Goal: Transaction & Acquisition: Purchase product/service

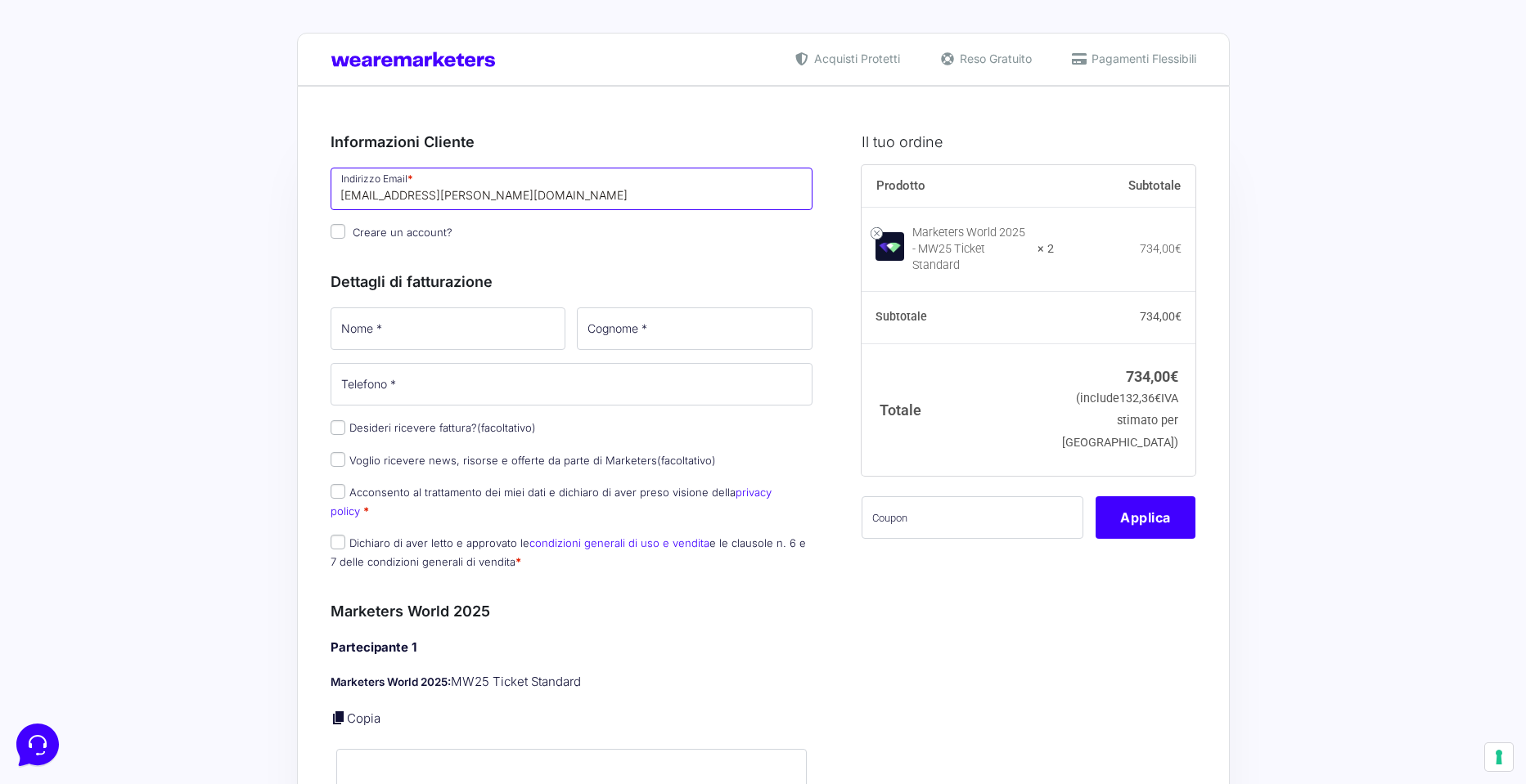
type input "[EMAIL_ADDRESS][DOMAIN_NAME]"
click at [336, 235] on input "Creare un account?" at bounding box center [337, 231] width 14 height 14
checkbox input "true"
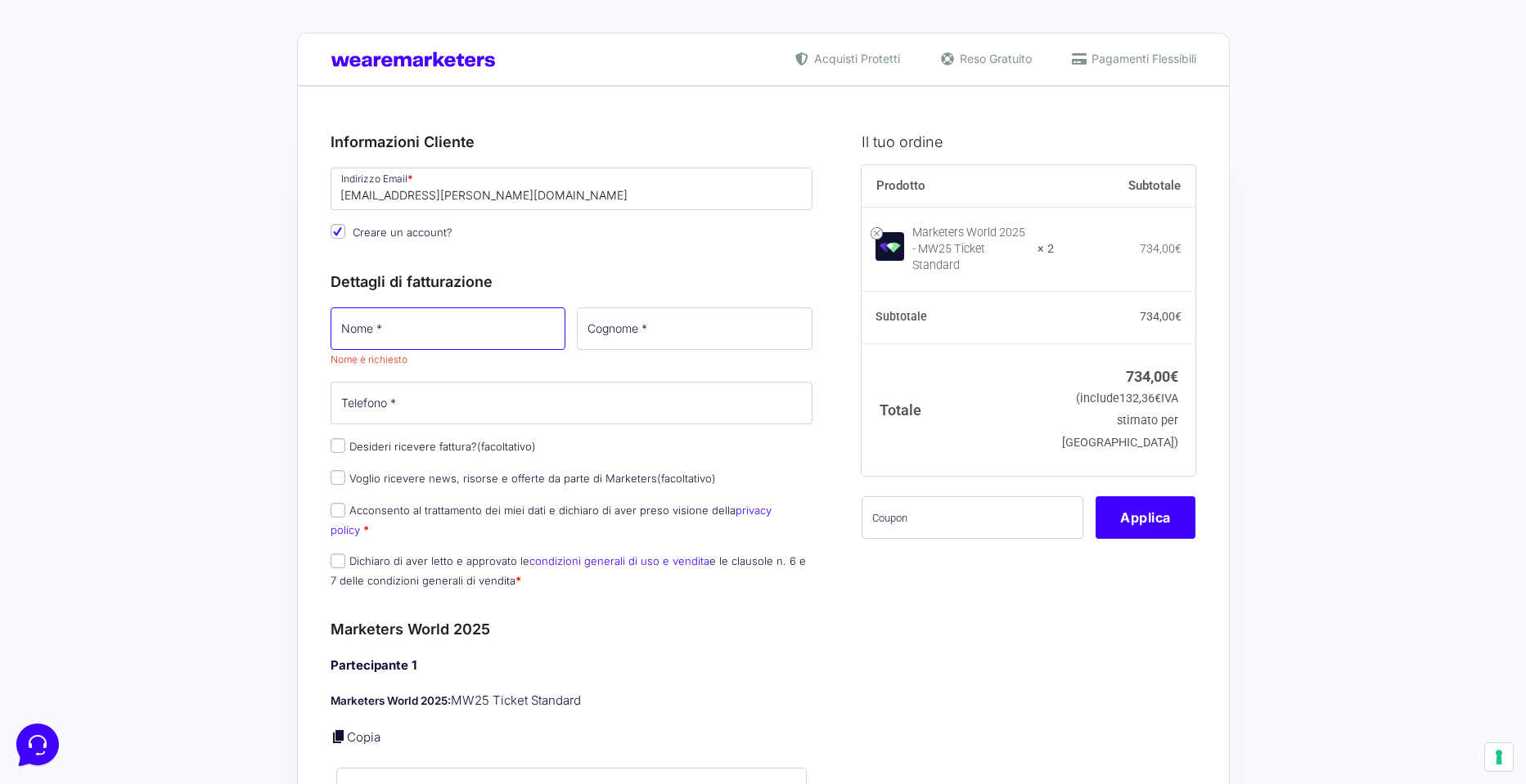
click at [370, 316] on input "Nome *" at bounding box center [448, 329] width 235 height 42
type input "carlo"
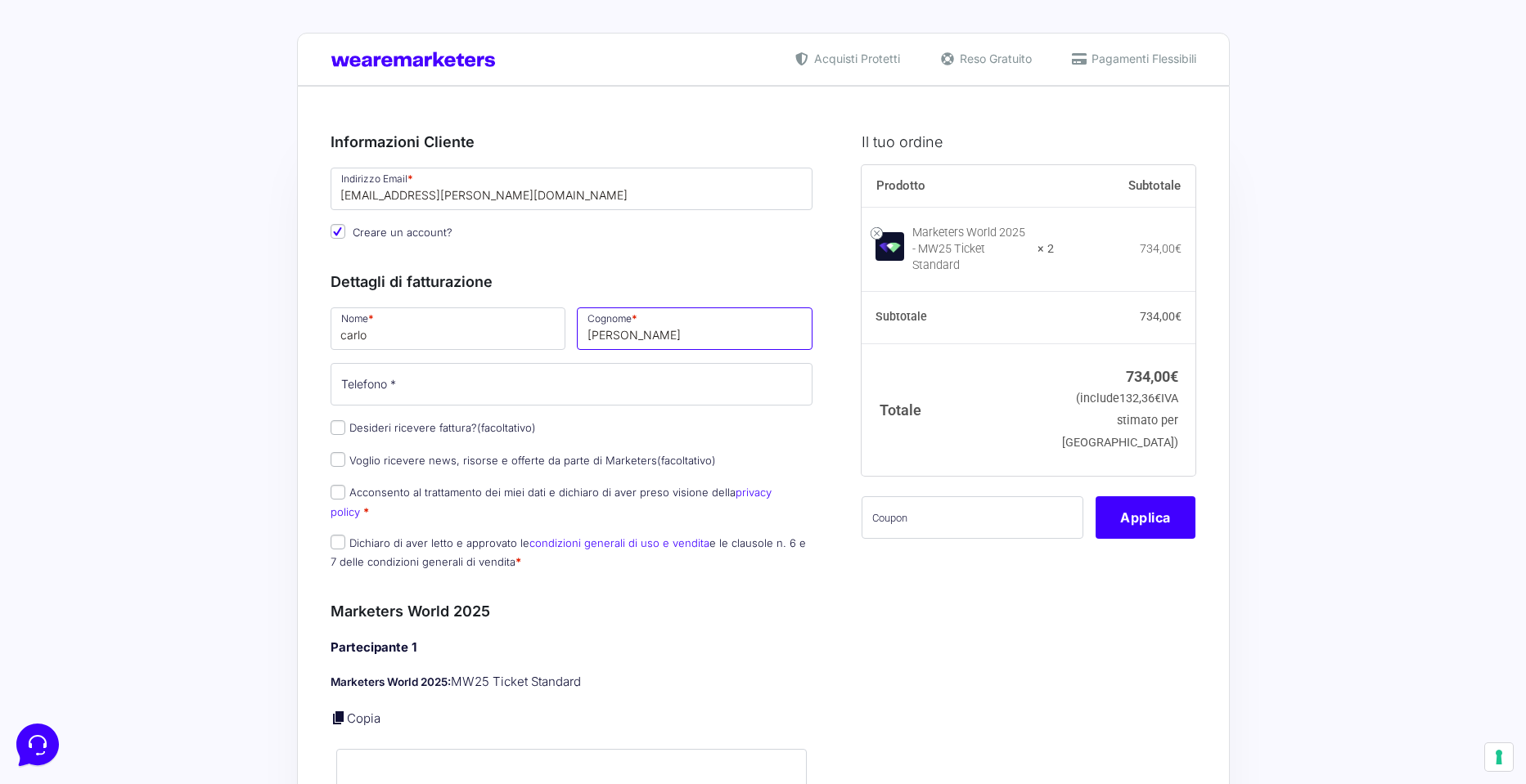
type input "di domenico"
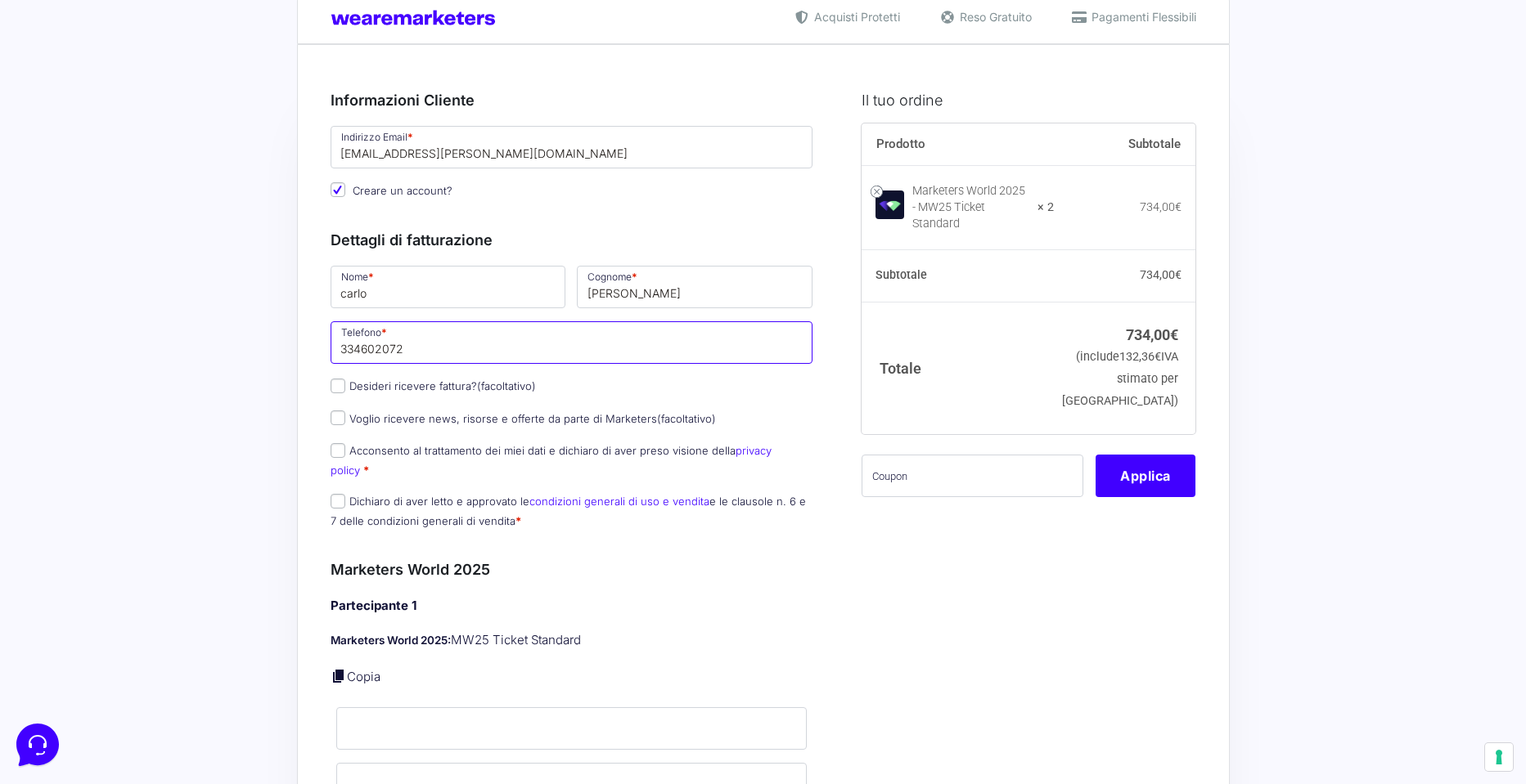
scroll to position [42, 0]
type input "334602072"
click at [337, 388] on input "Desideri ricevere fattura? (facoltativo)" at bounding box center [337, 384] width 14 height 14
checkbox input "true"
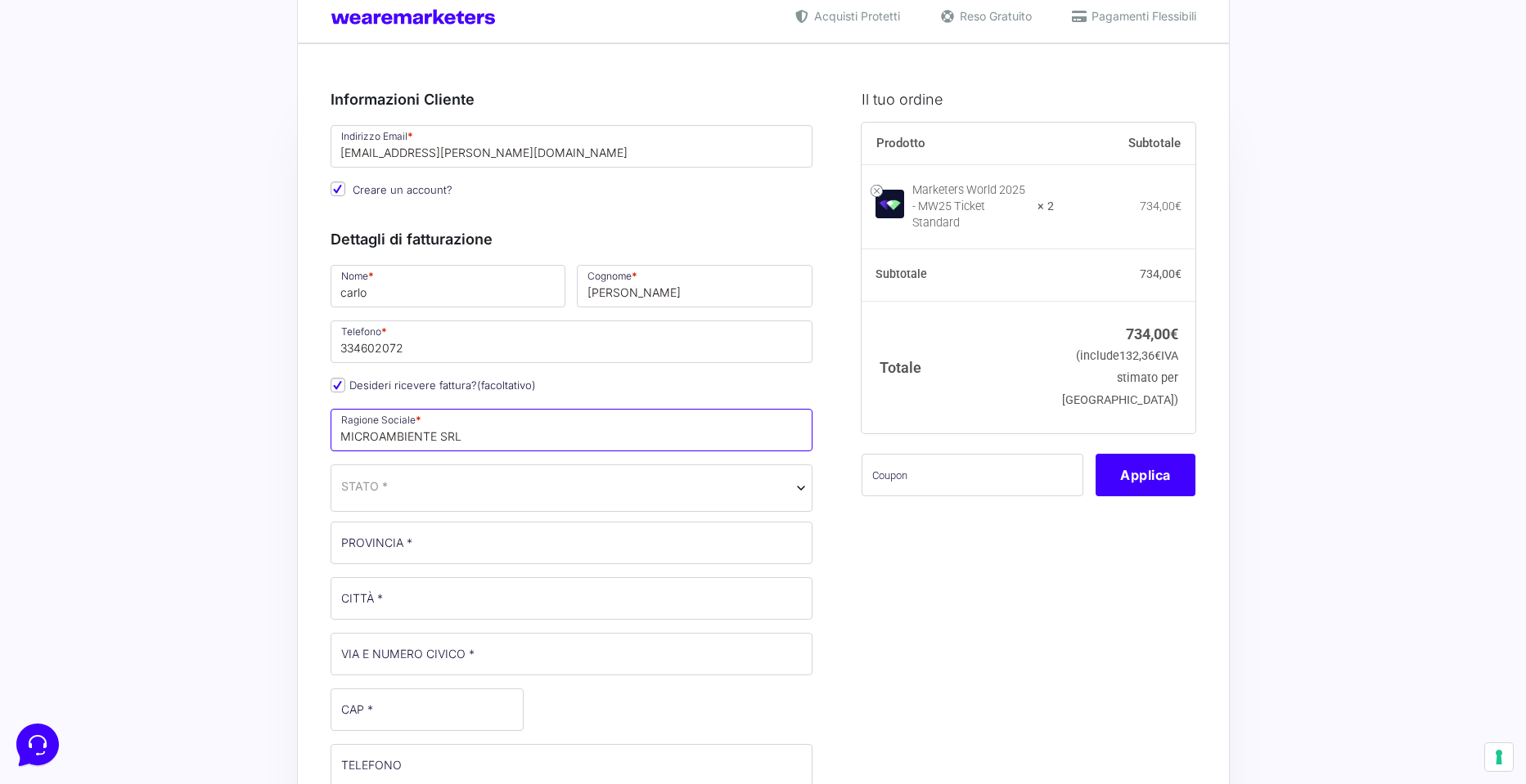
type input "MICROAMBIENTE SRL"
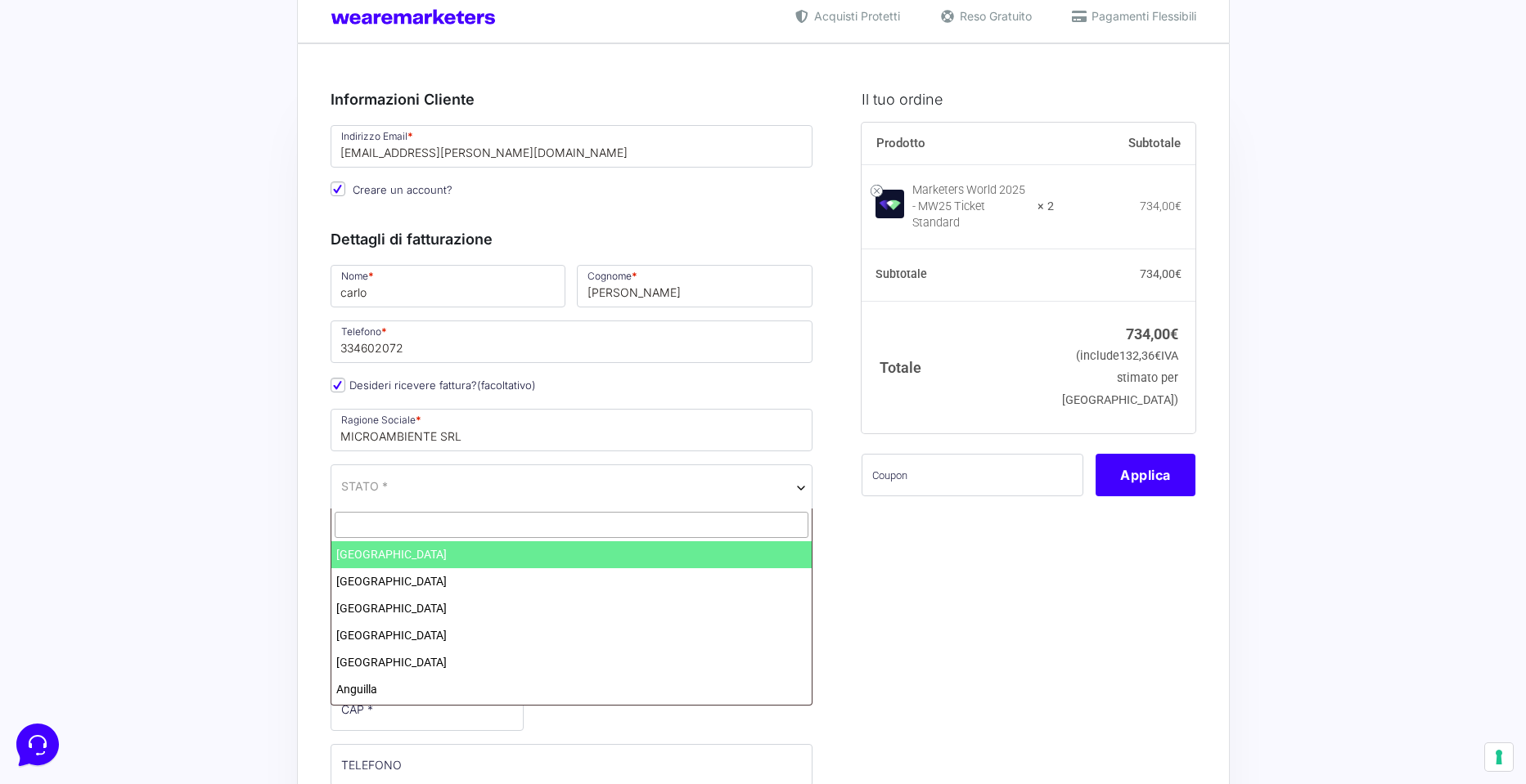
type input "IT"
type input "ITA"
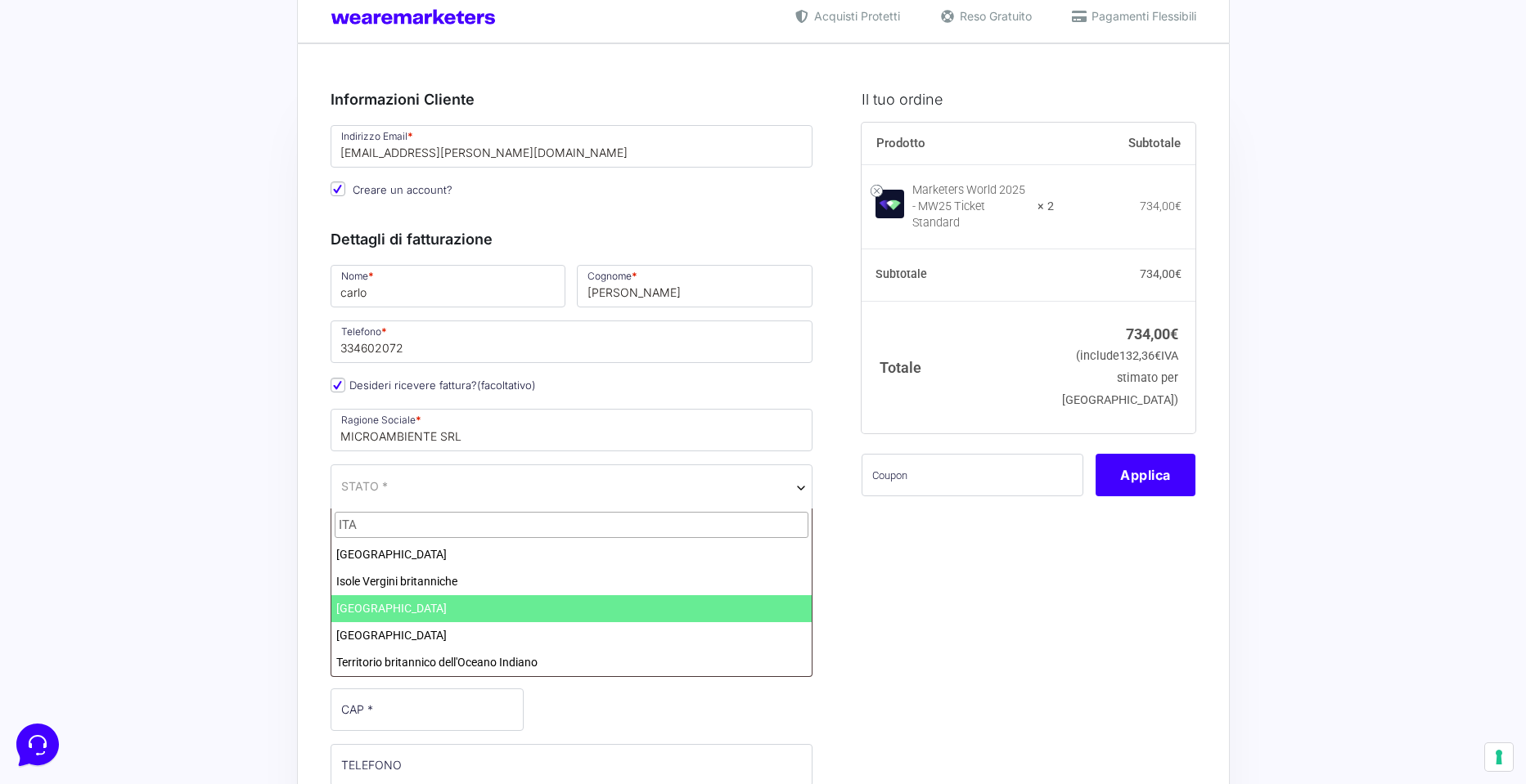
select select "IT"
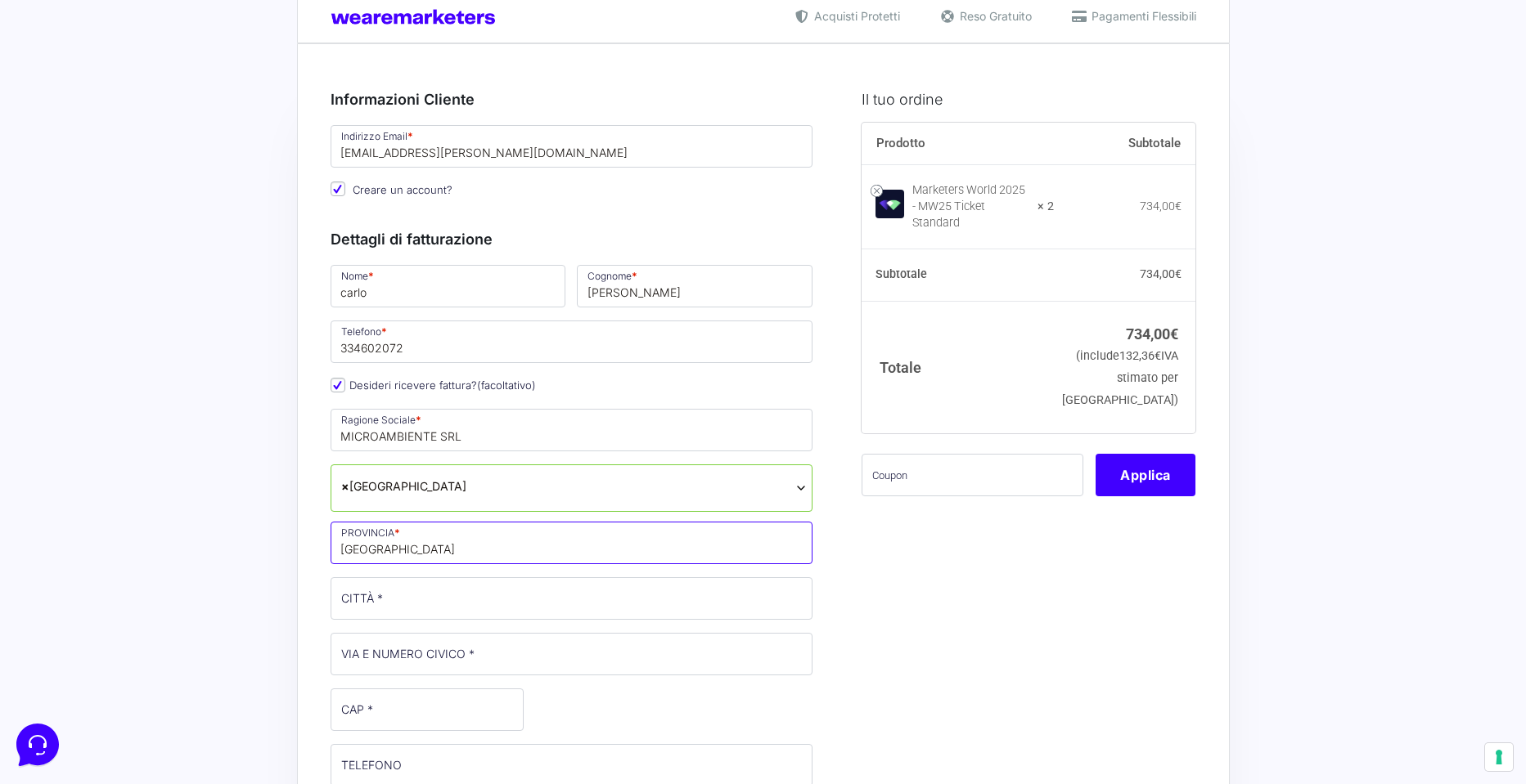
type input "SALERNO"
click at [800, 598] on input "CITTÀ *" at bounding box center [572, 599] width 482 height 42
click at [799, 601] on input "CITTÀ *" at bounding box center [572, 599] width 482 height 42
type input "SALERNO"
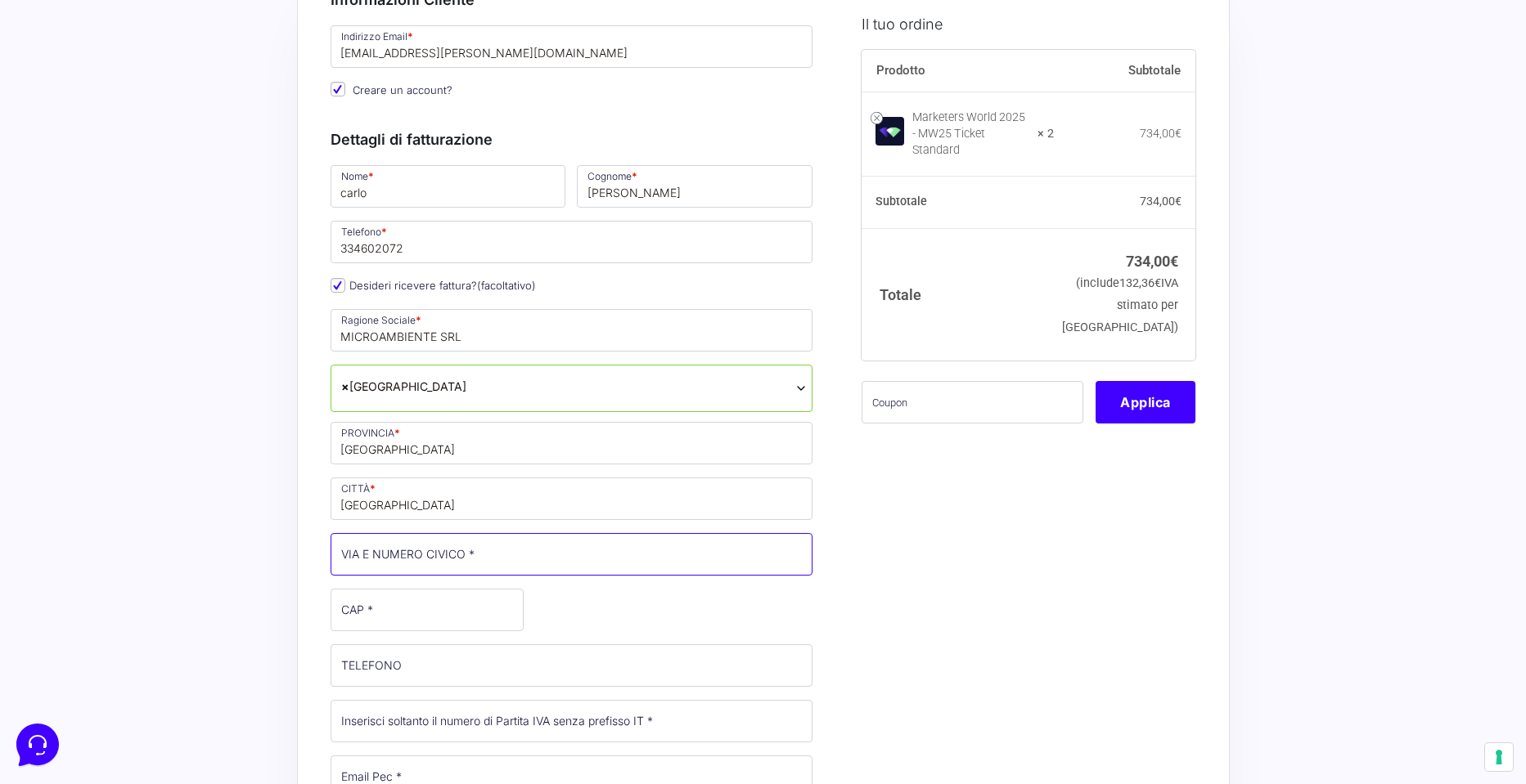
scroll to position [143, 0]
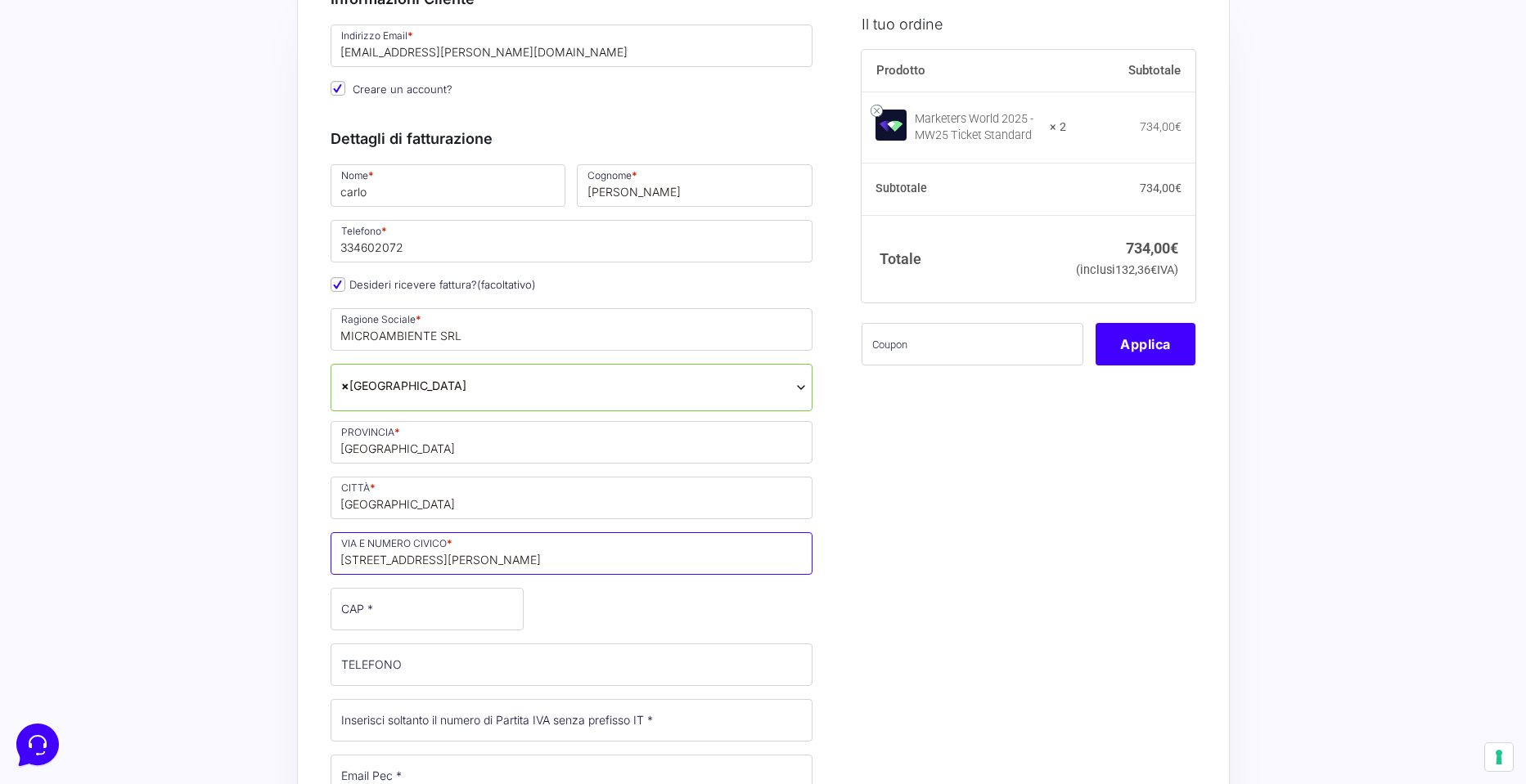
type input "VIA LUNGOMARE CRISTOFORO COLOMBO, 207"
click at [358, 605] on input "CAP *" at bounding box center [427, 609] width 193 height 42
type input "84129"
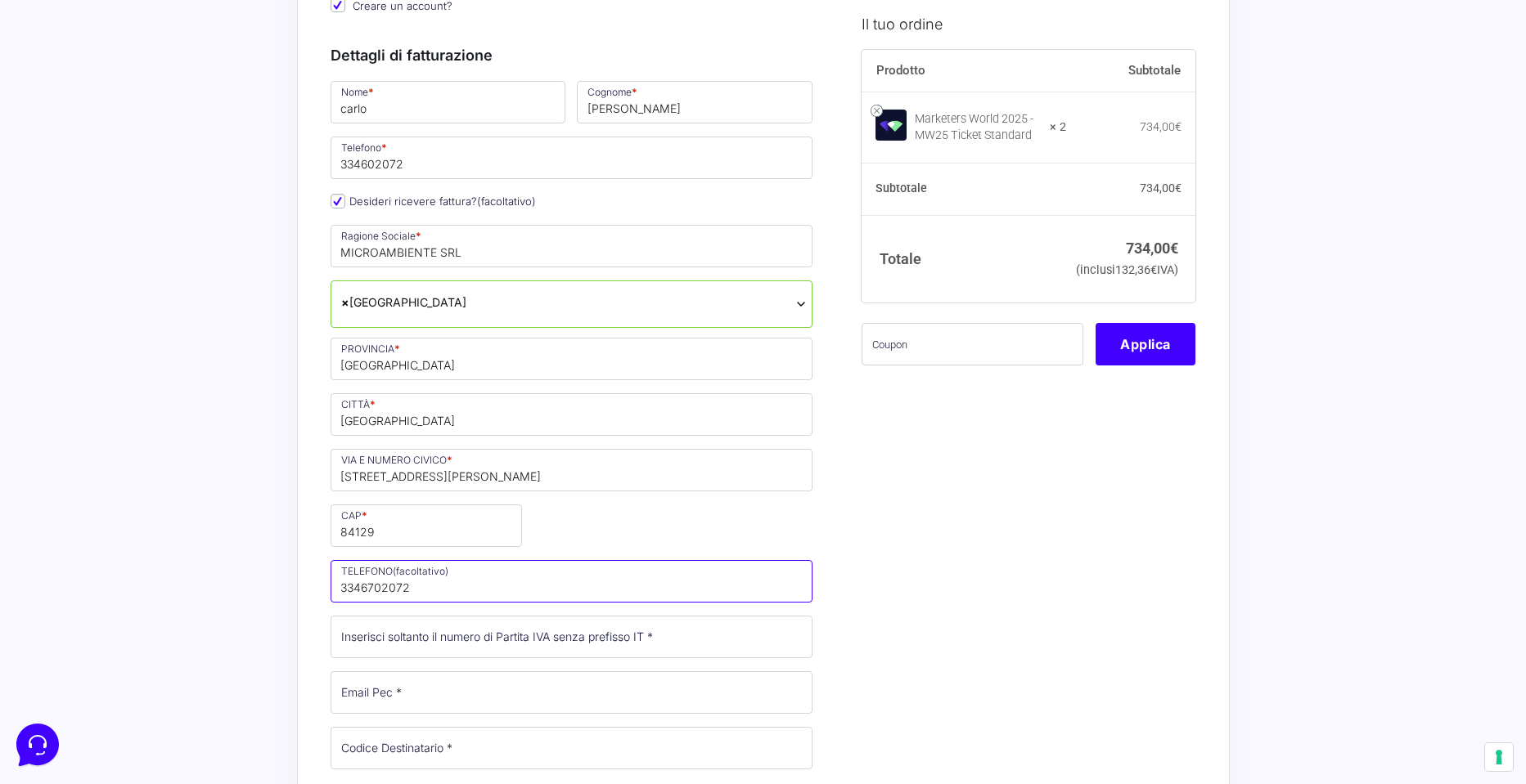
scroll to position [230, 0]
type input "3346702072"
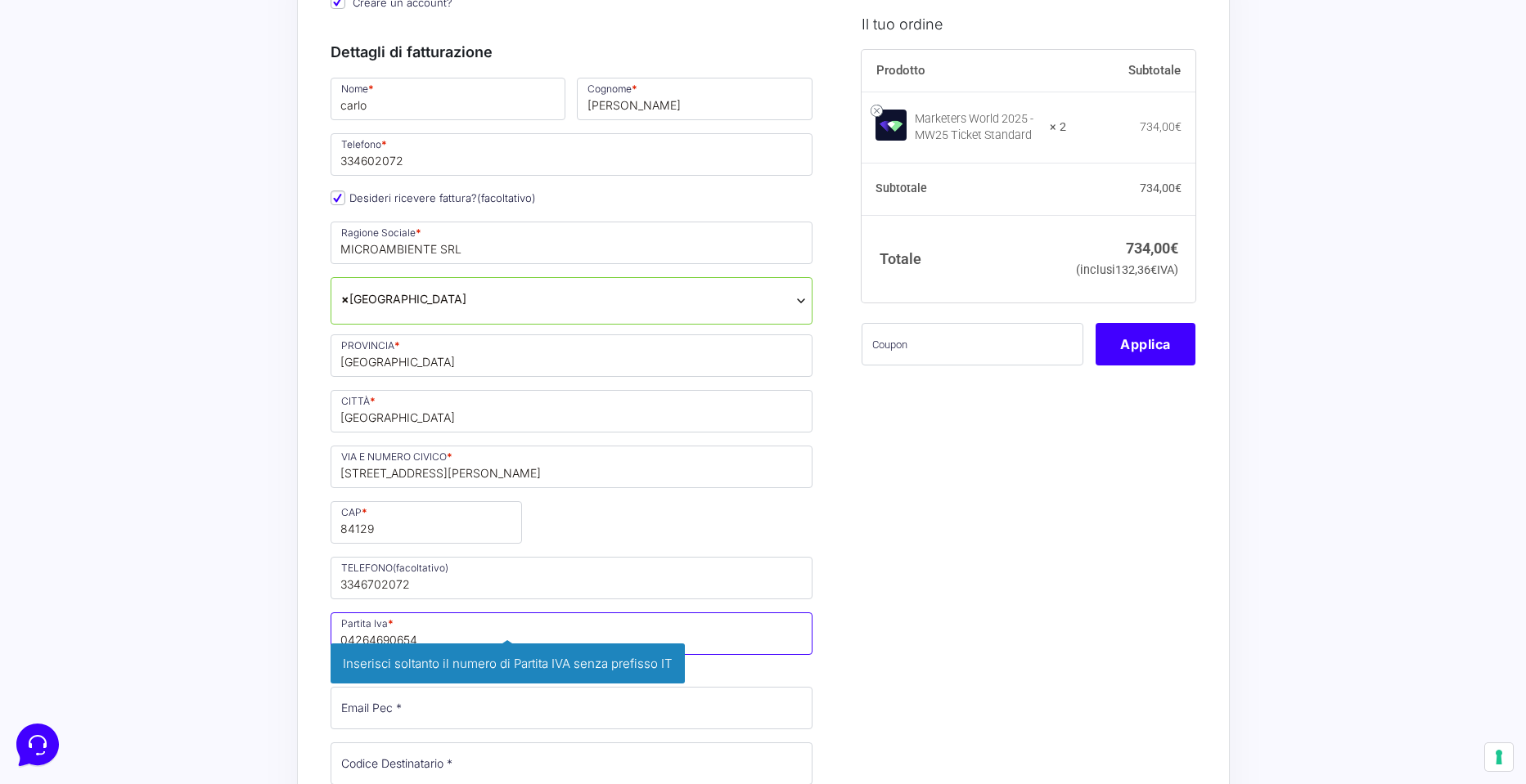
type input "04264690654"
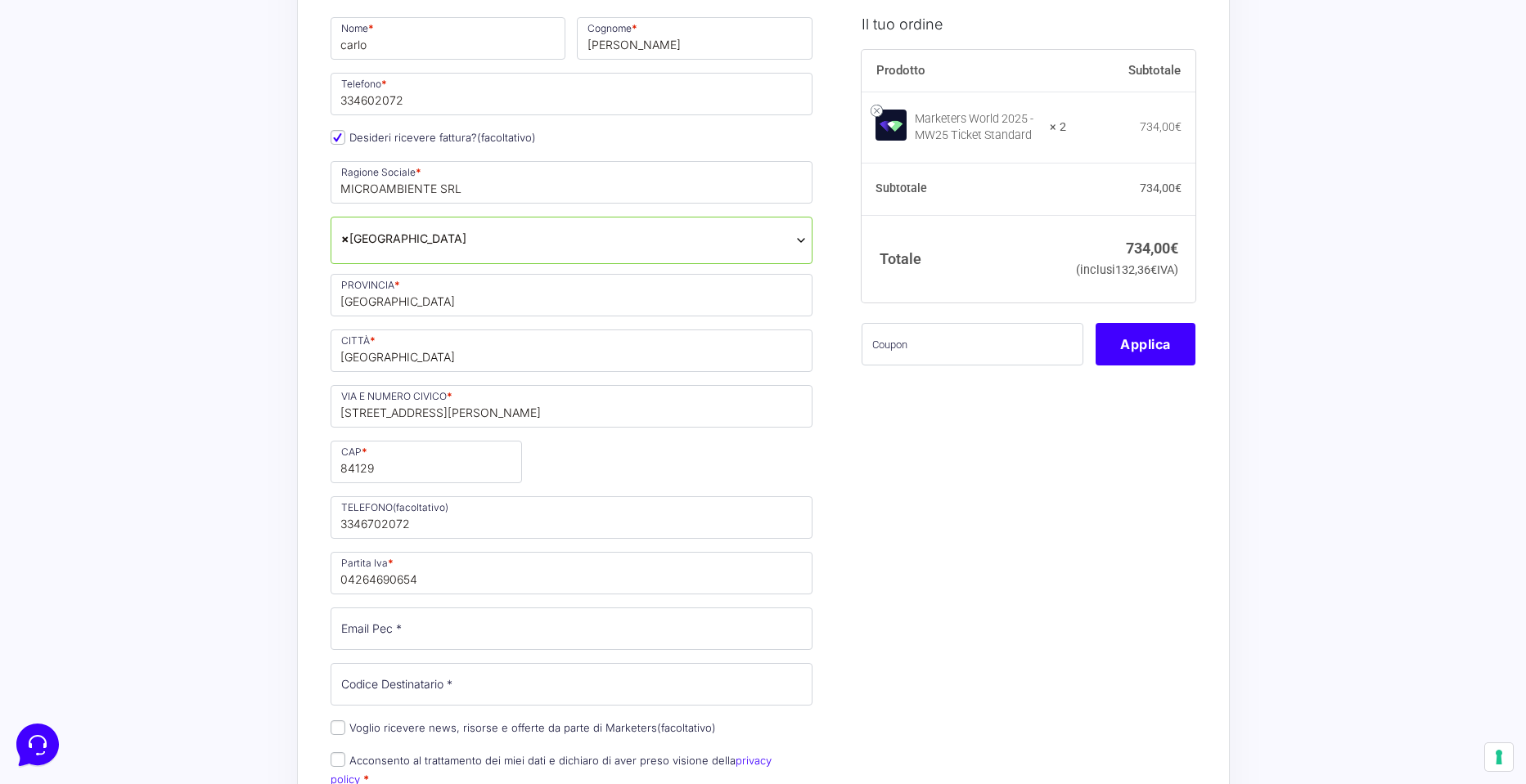
scroll to position [322, 0]
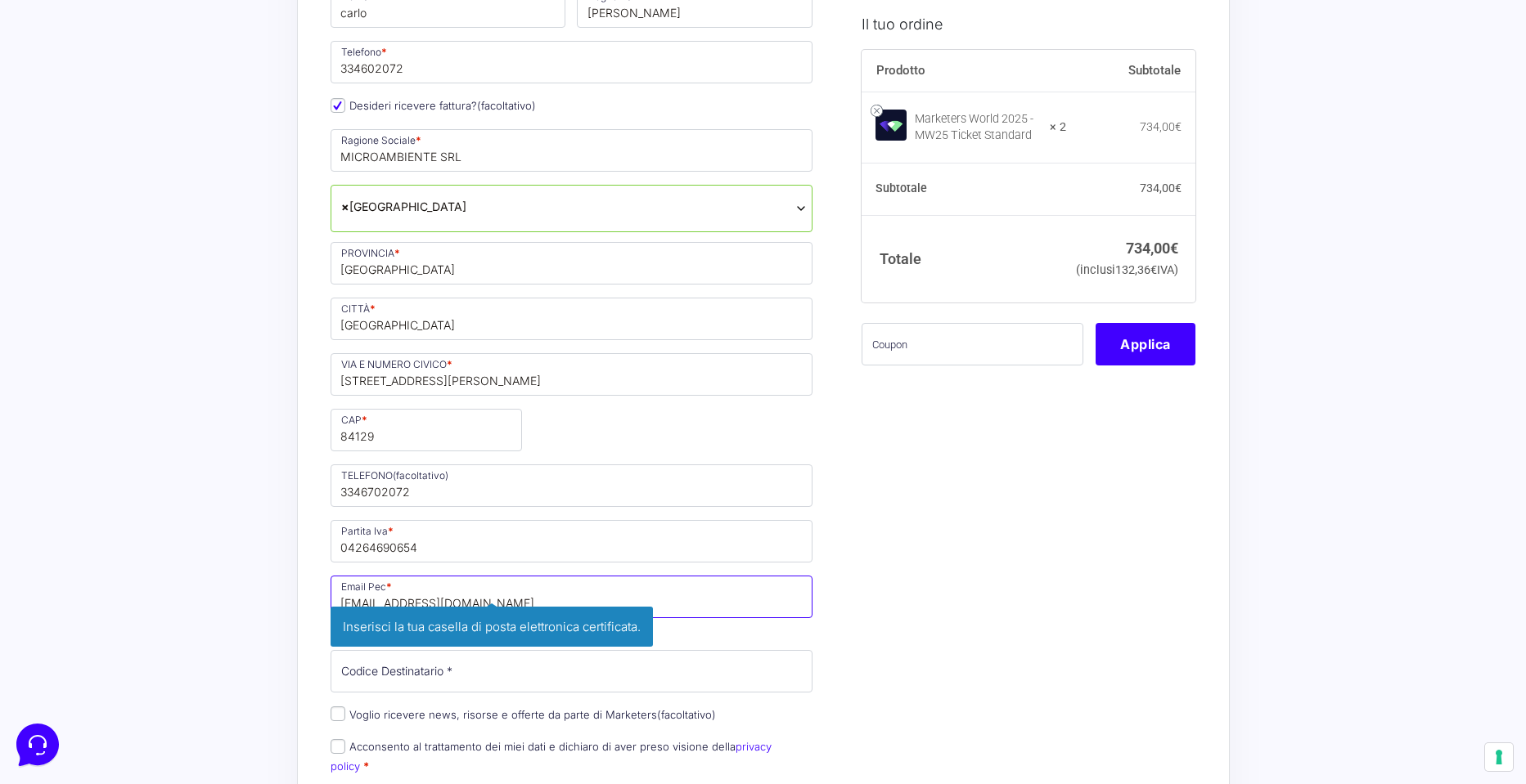
type input "MICROAMBIENTE@PEC.IT"
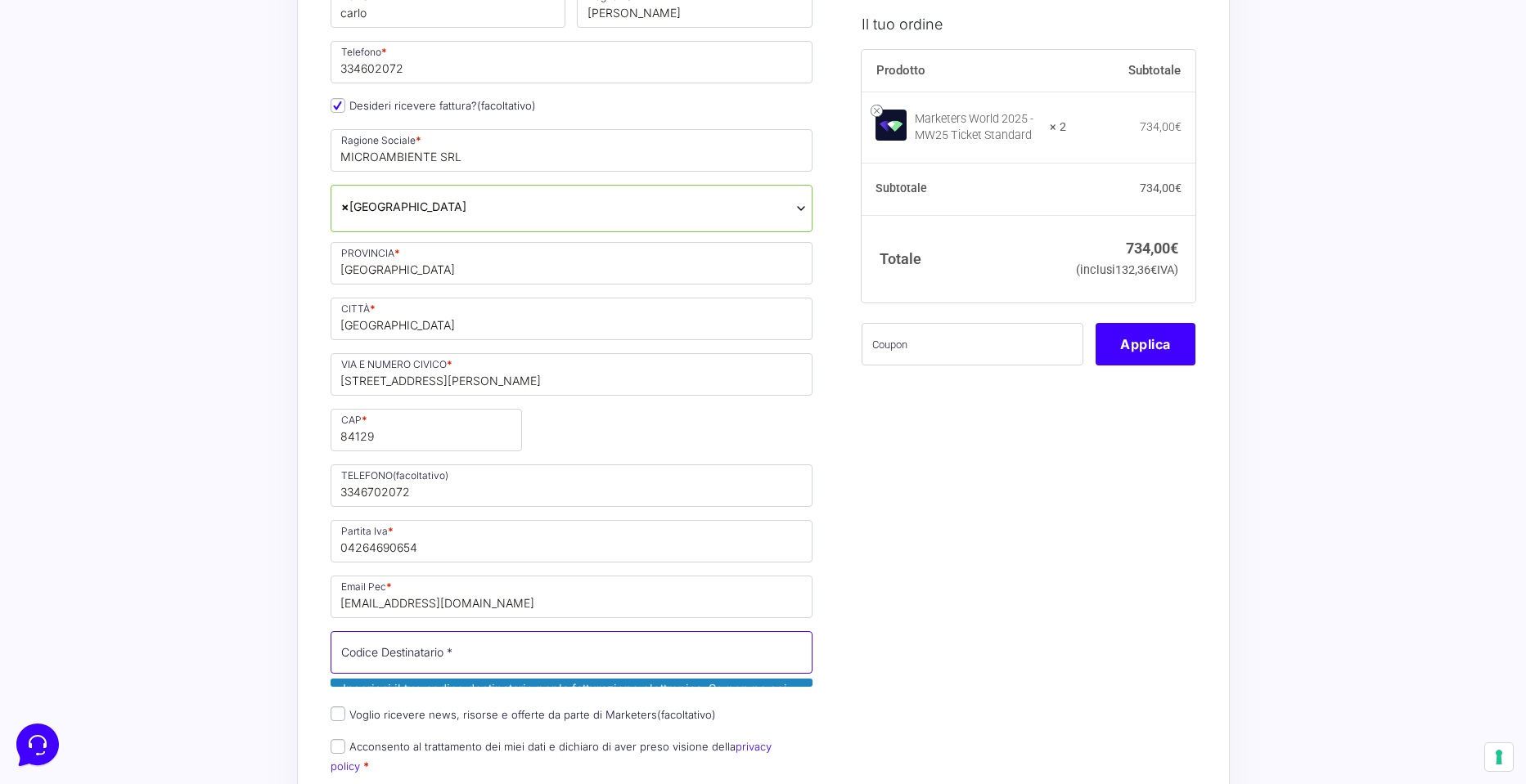
click at [440, 662] on input "Codice Destinatario *" at bounding box center [572, 652] width 482 height 42
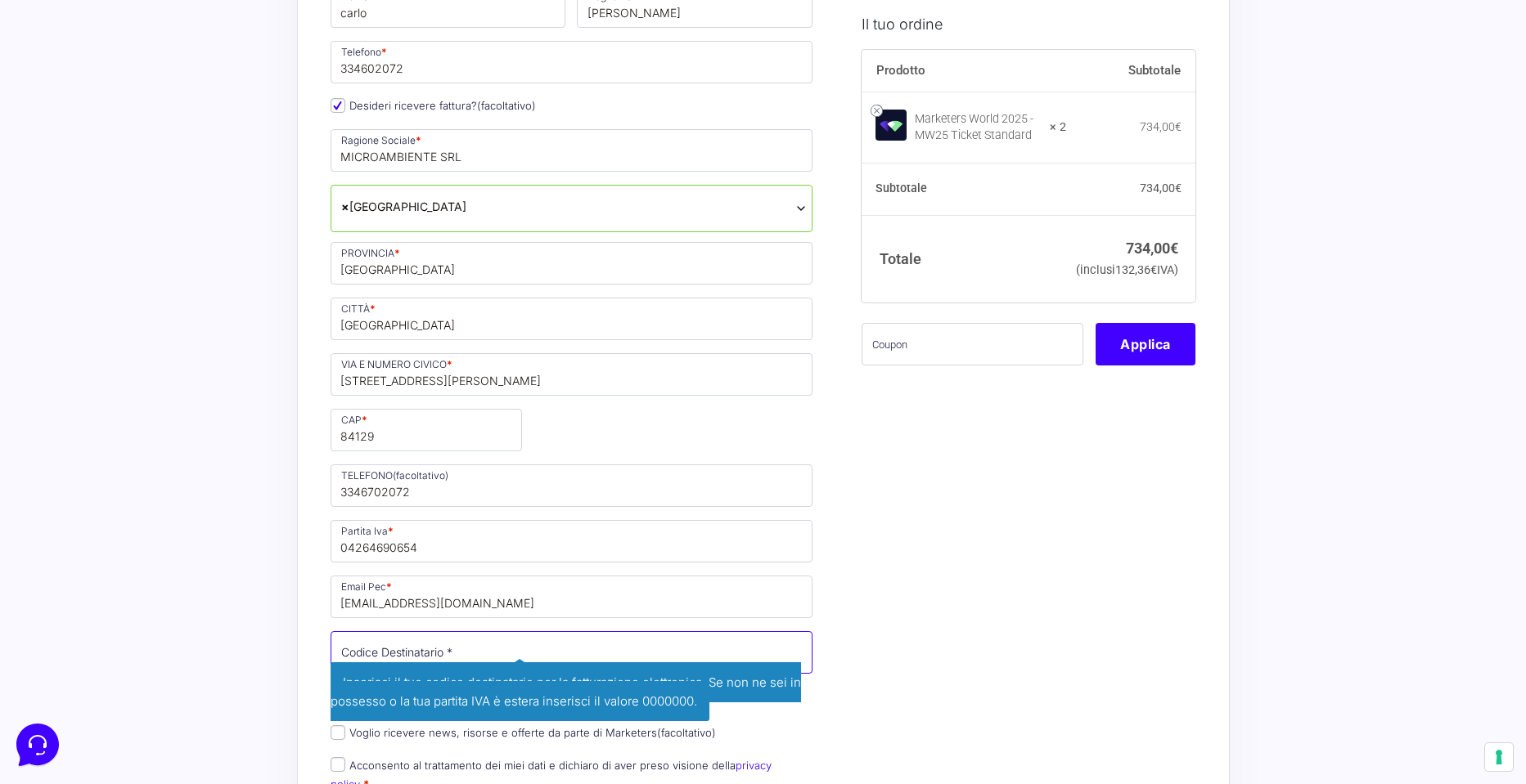
paste input "M5UXCR1"
type input "M5UXCR1"
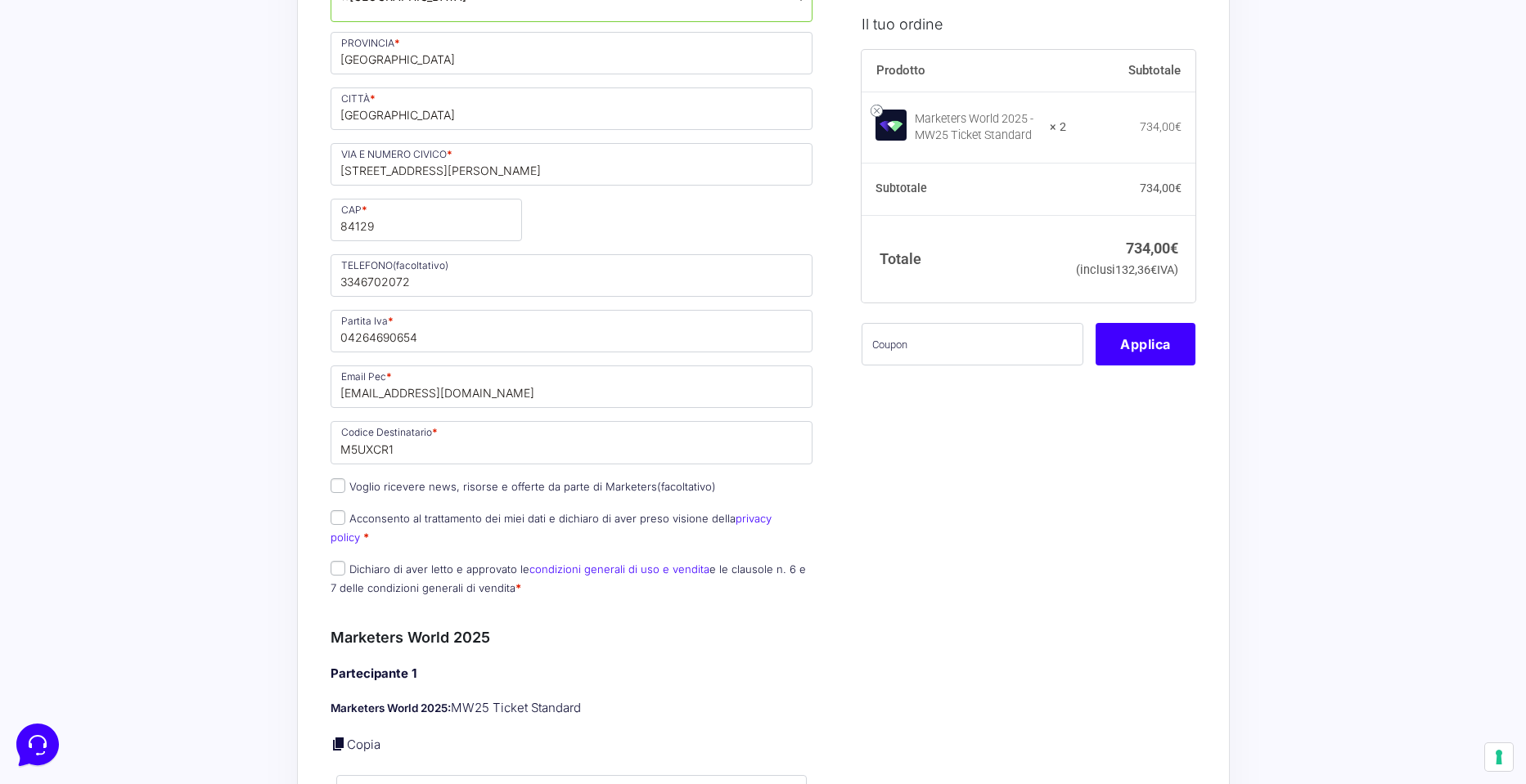
scroll to position [542, 0]
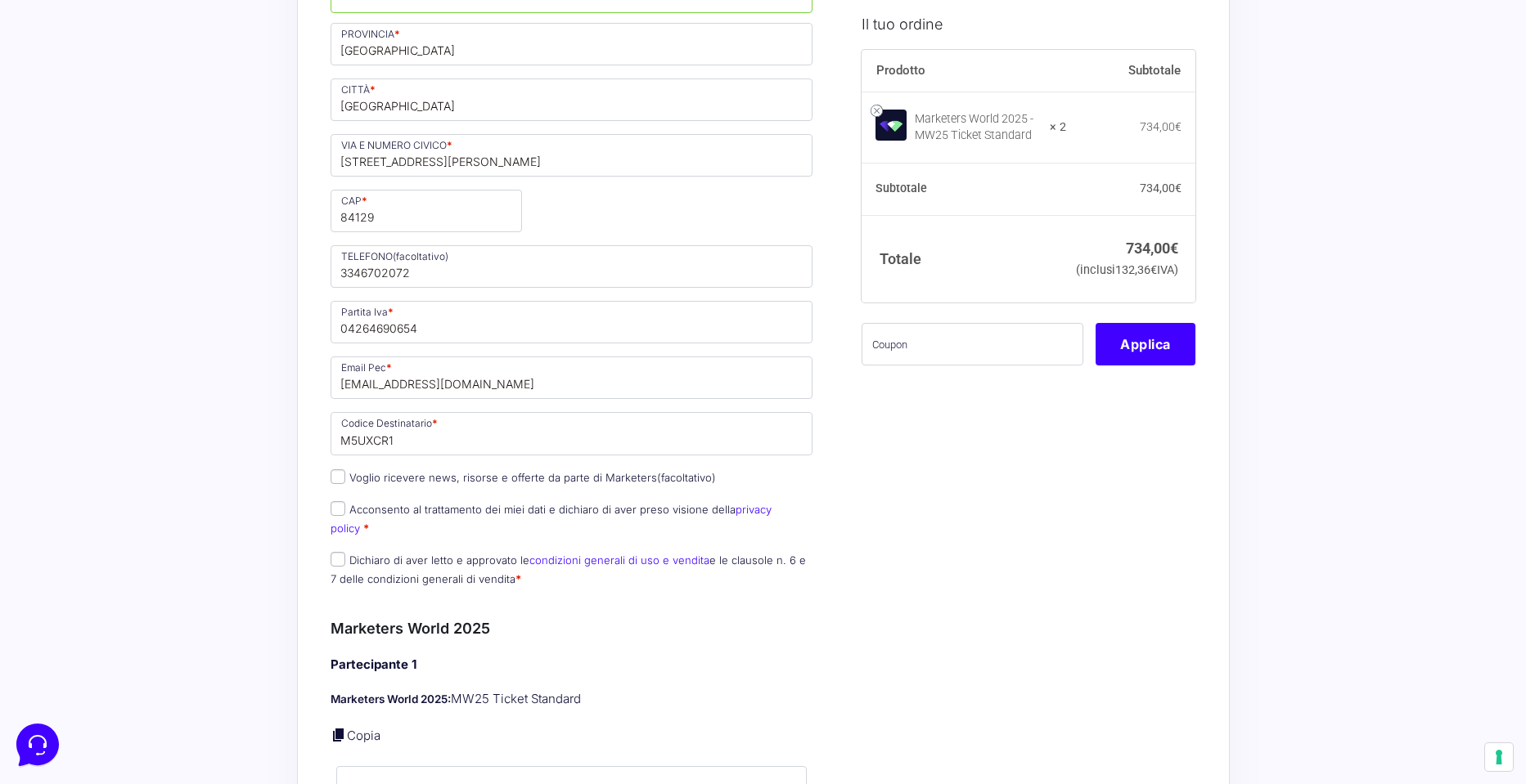
click at [333, 502] on input "Acconsento al trattamento dei miei dati e dichiaro di aver preso visione della …" at bounding box center [337, 508] width 14 height 14
click at [334, 511] on input "Acconsento al trattamento dei miei dati e dichiaro di aver preso visione della …" at bounding box center [337, 508] width 14 height 14
checkbox input "false"
click at [337, 552] on input "Dichiaro di aver letto e approvato le condizioni generali di uso e vendita e le…" at bounding box center [337, 559] width 14 height 14
checkbox input "true"
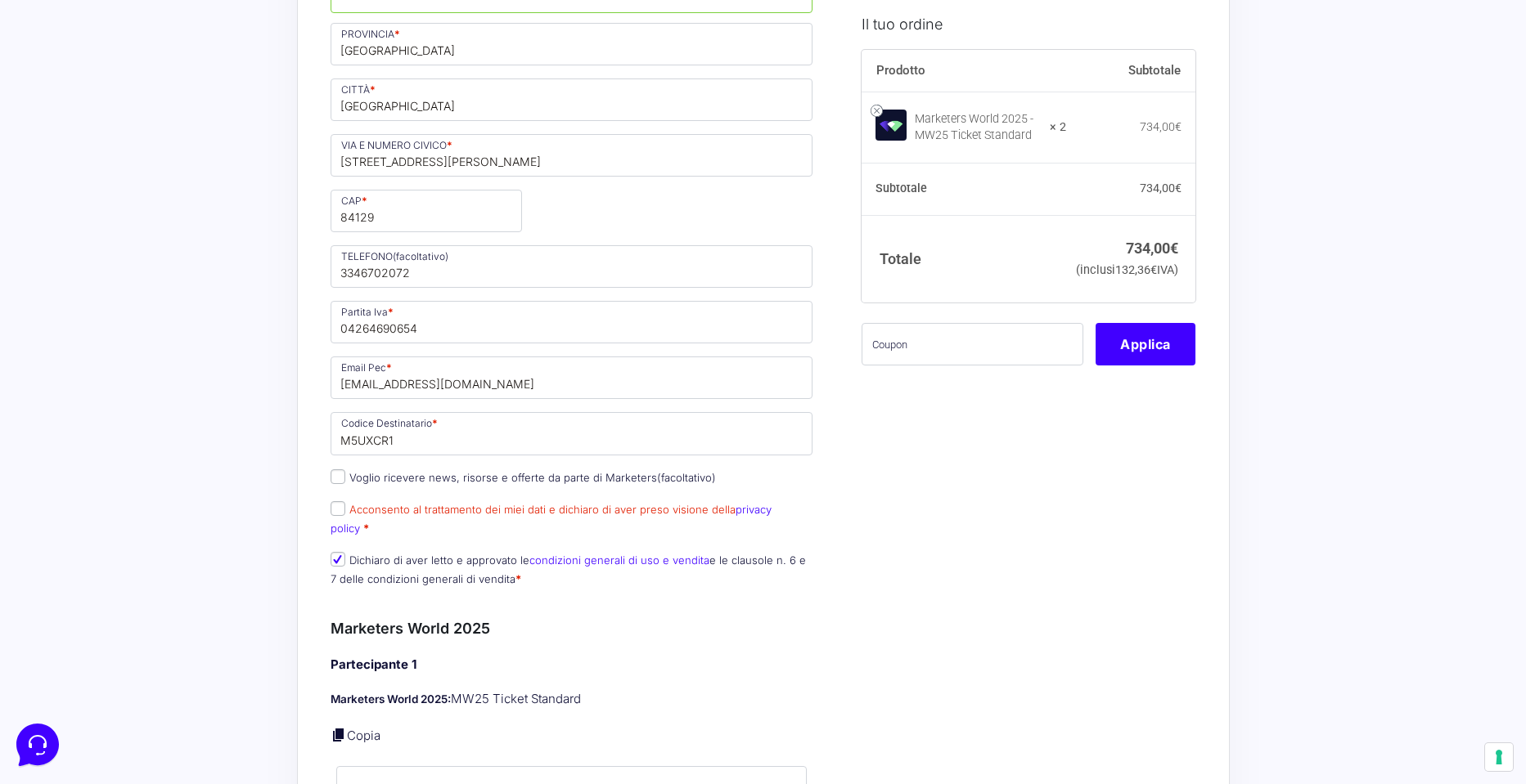
click at [337, 514] on input "Acconsento al trattamento dei miei dati e dichiaro di aver preso visione della …" at bounding box center [337, 508] width 14 height 14
checkbox input "true"
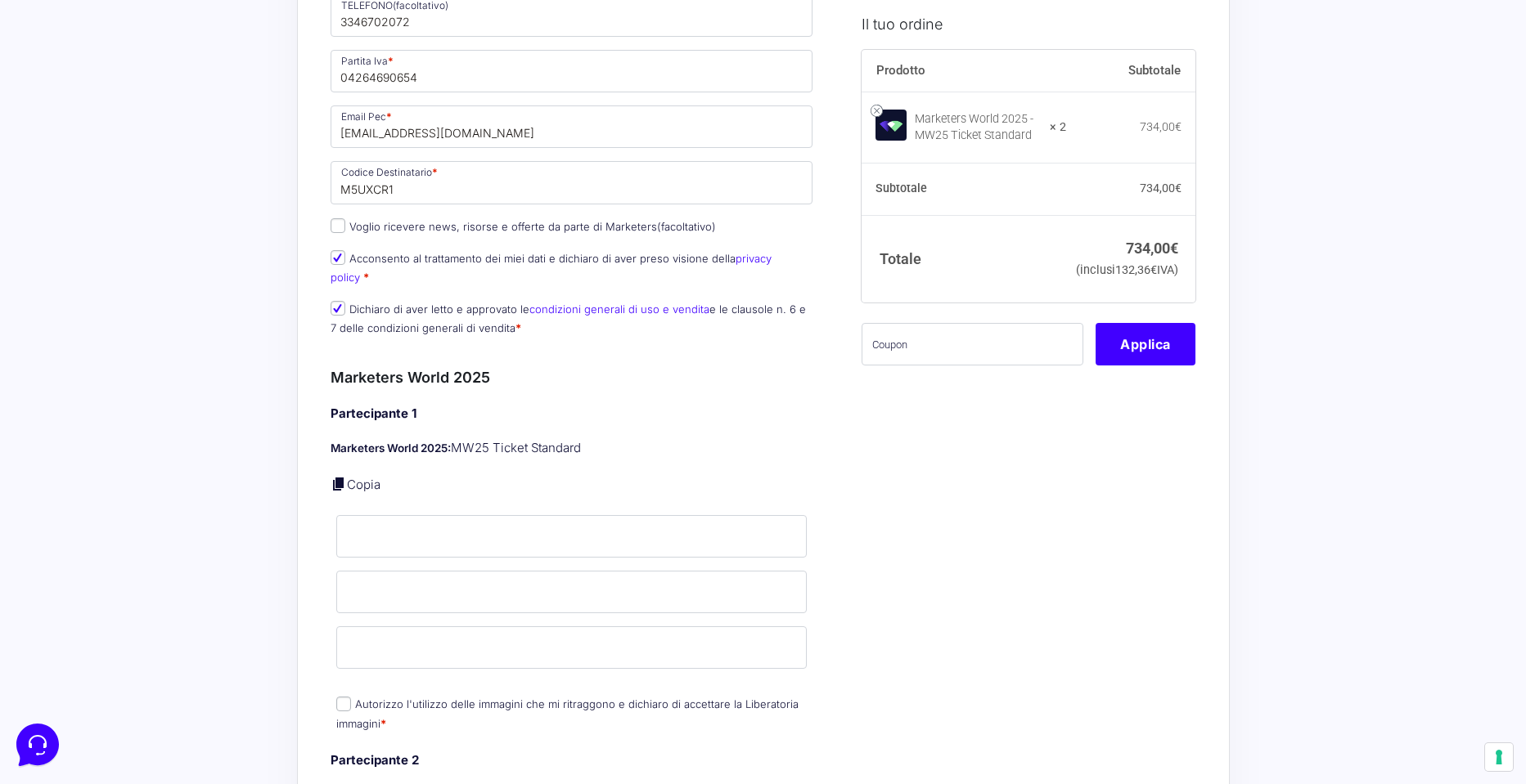
scroll to position [795, 0]
click at [362, 476] on link "Copia" at bounding box center [363, 483] width 34 height 15
type input "carlo"
type input "di domenico"
type input "ingcarlo.didomenico@gmail.com"
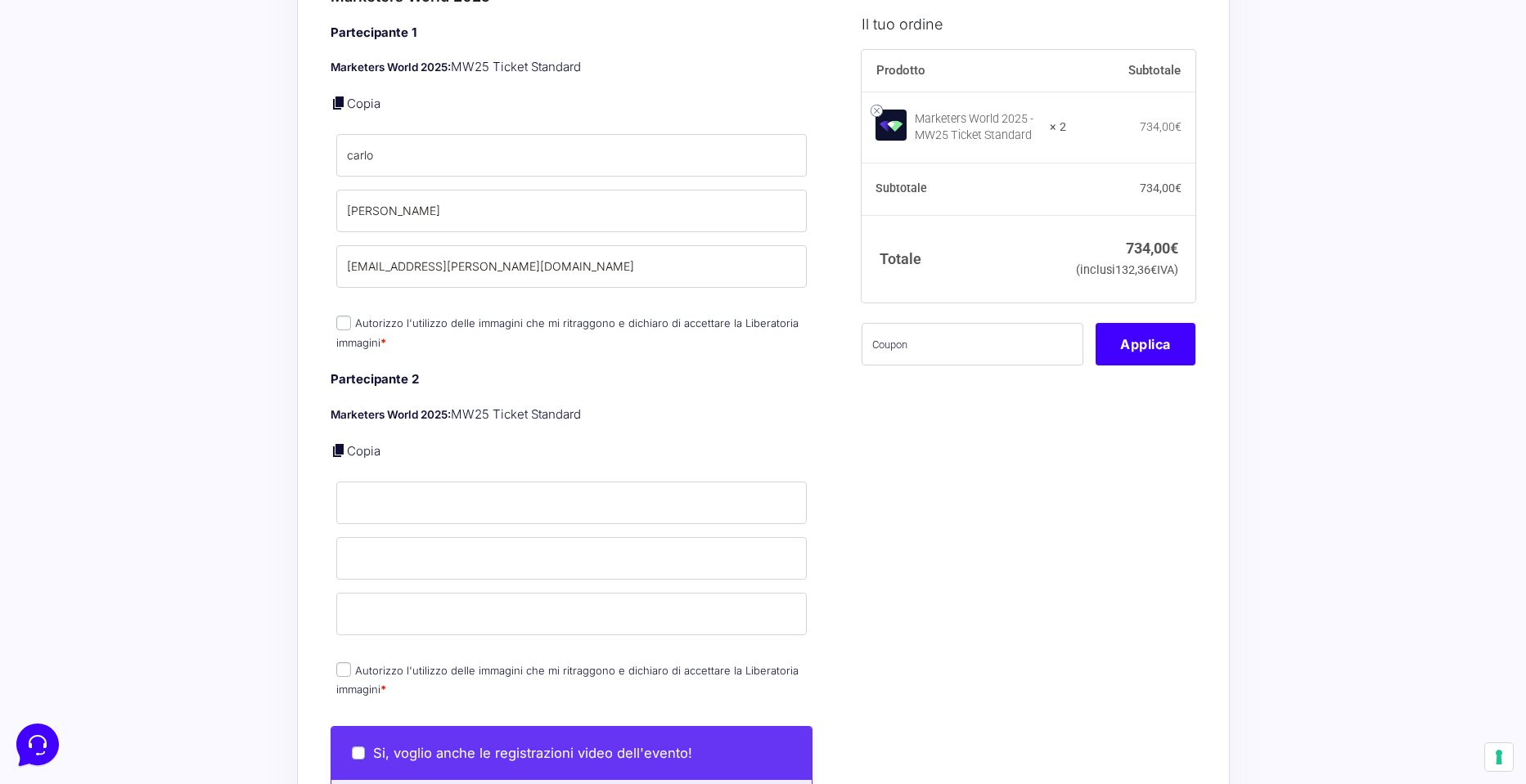
scroll to position [1185, 0]
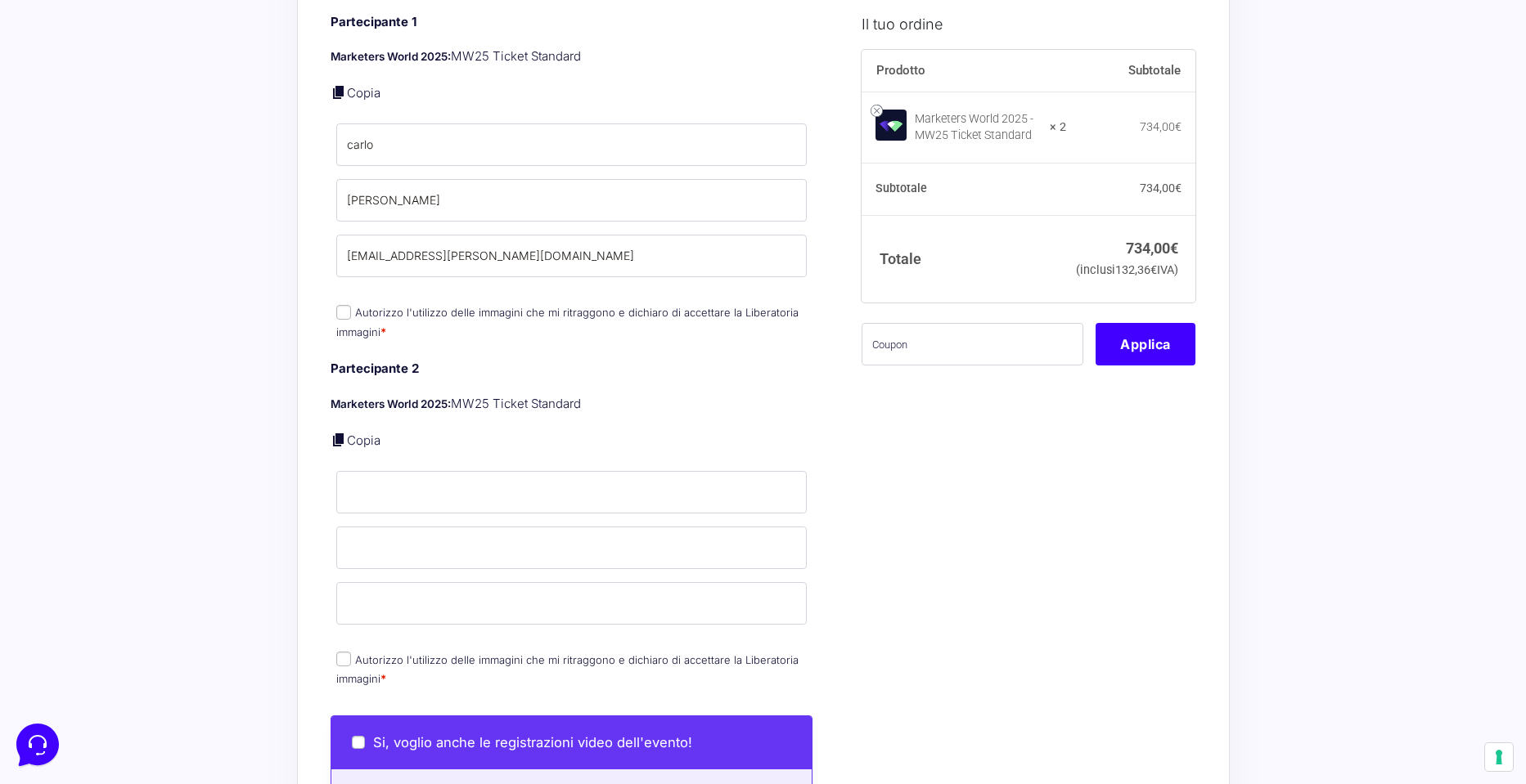
click at [363, 432] on link "Copia" at bounding box center [363, 440] width 34 height 15
type input "carlo"
type input "di domenico"
type input "ingcarlo.didomenico@gmail.com"
drag, startPoint x: 401, startPoint y: 474, endPoint x: 283, endPoint y: 472, distance: 118.0
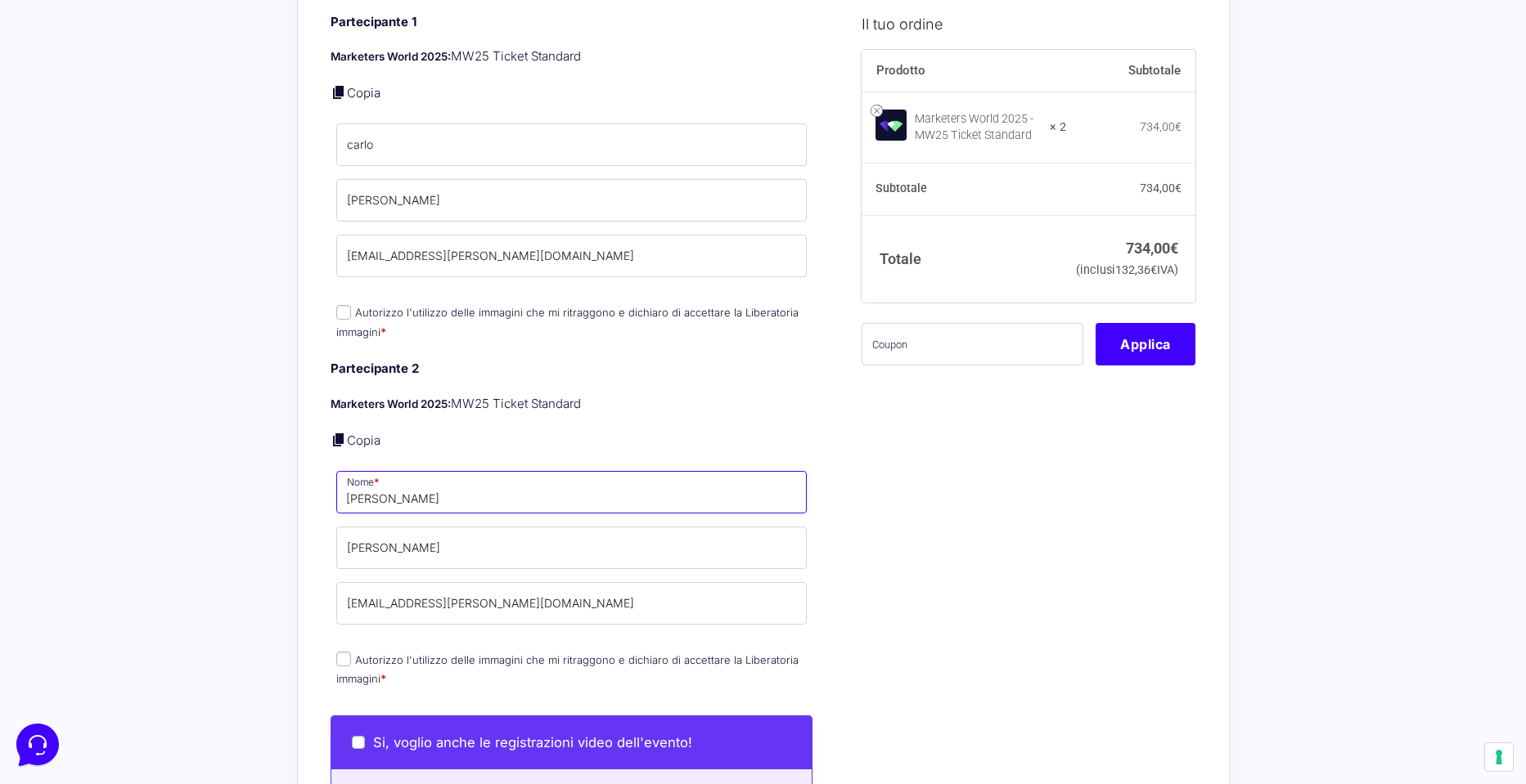
type input "Sara"
drag, startPoint x: 427, startPoint y: 527, endPoint x: 179, endPoint y: 526, distance: 248.0
click at [178, 525] on div "Acquisti Protetti Reso Gratuito Pagamenti Flessibili Riepilogo Ordine 734,00 € …" at bounding box center [763, 346] width 1526 height 3062
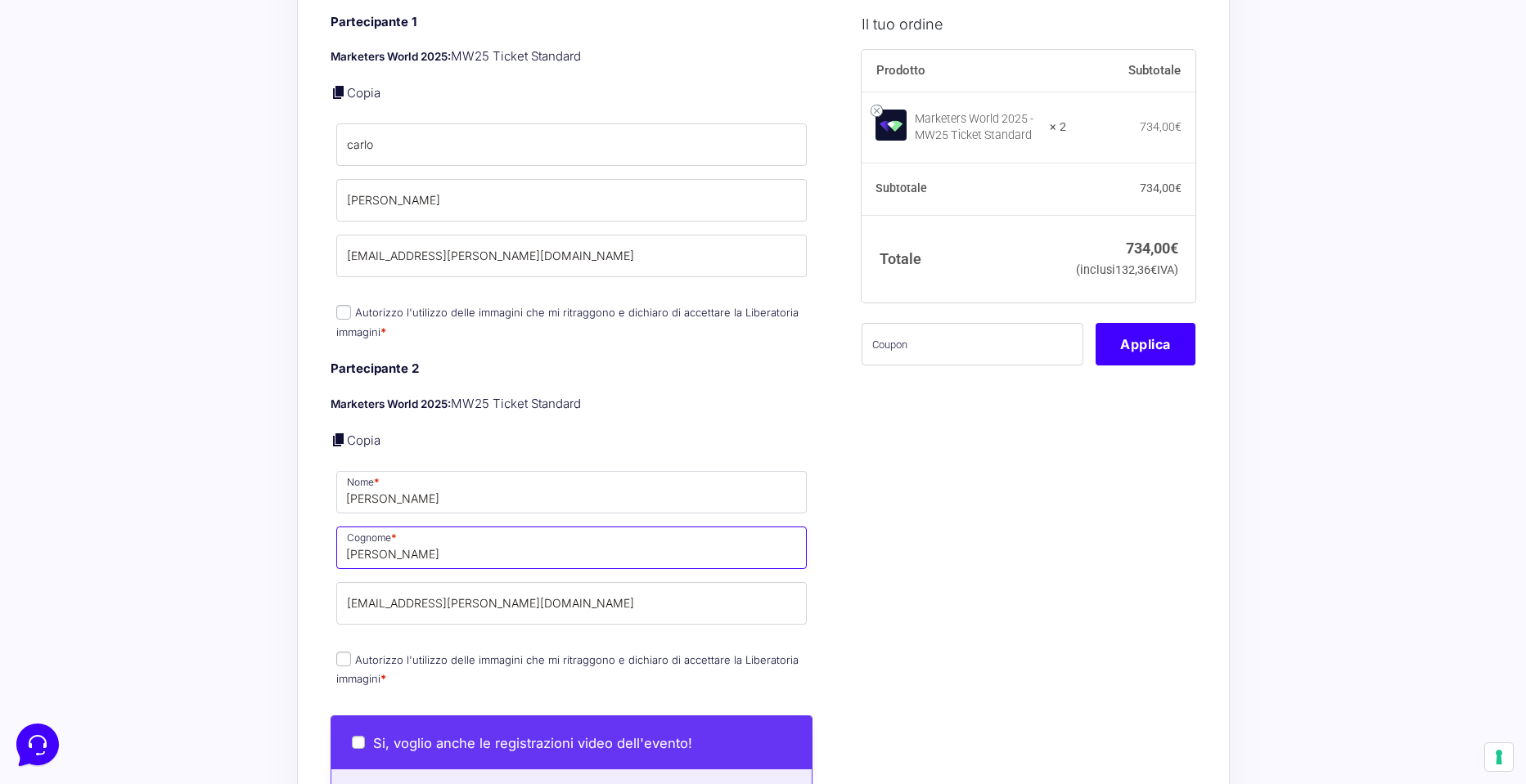
type input "DI DOMENICO"
click at [1058, 515] on div "Il tuo ordine Prodotto Subtotale Marketers World 2025 - MW25 Ticket Standard × …" at bounding box center [1022, 340] width 346 height 2824
drag, startPoint x: 402, startPoint y: 479, endPoint x: 257, endPoint y: 478, distance: 145.0
click at [257, 478] on div "Acquisti Protetti Reso Gratuito Pagamenti Flessibili Riepilogo Ordine 734,00 € …" at bounding box center [763, 346] width 1526 height 3062
type input "Sara"
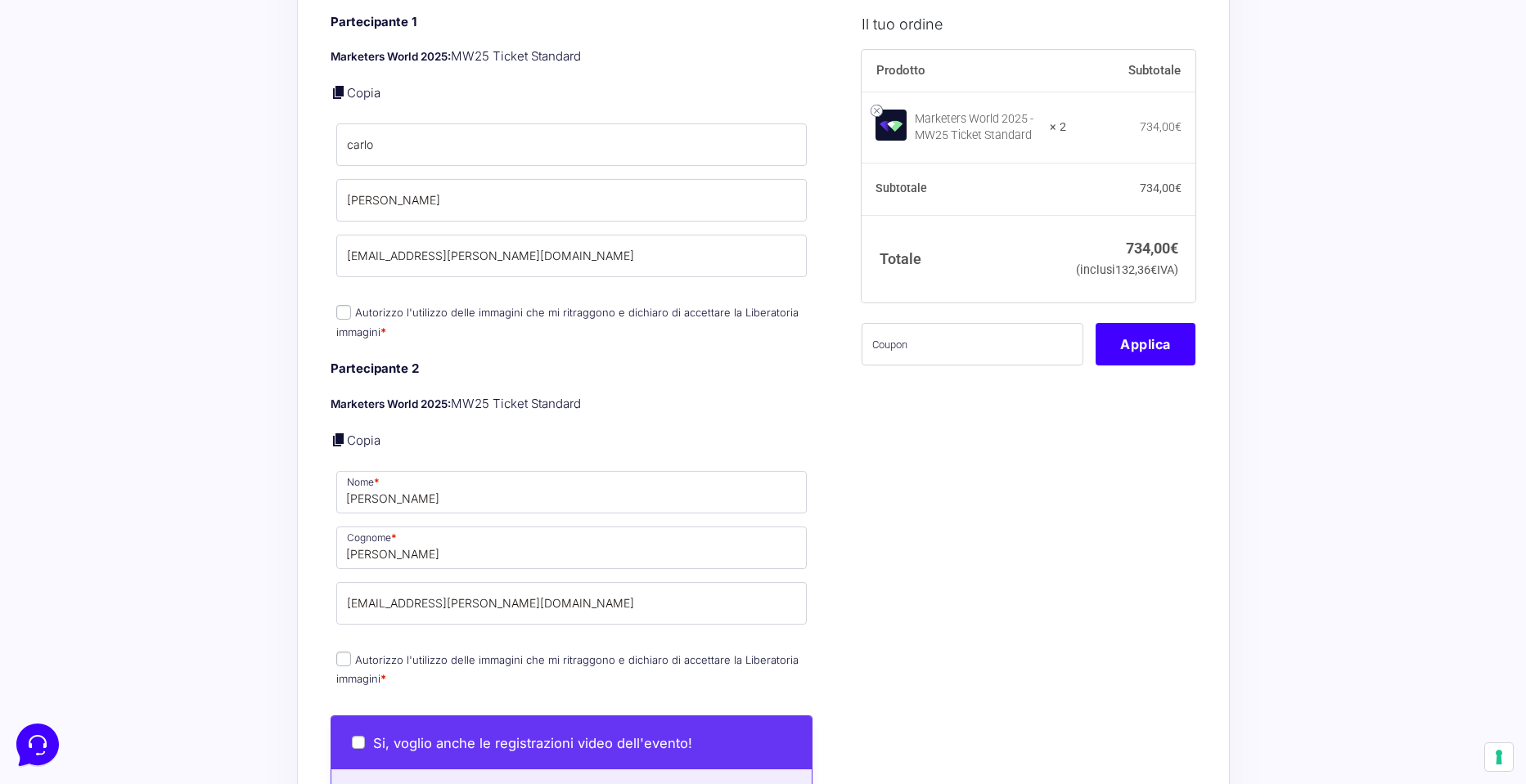
click at [899, 570] on div "Il tuo ordine Prodotto Subtotale Marketers World 2025 - MW25 Ticket Standard × …" at bounding box center [1022, 340] width 346 height 2824
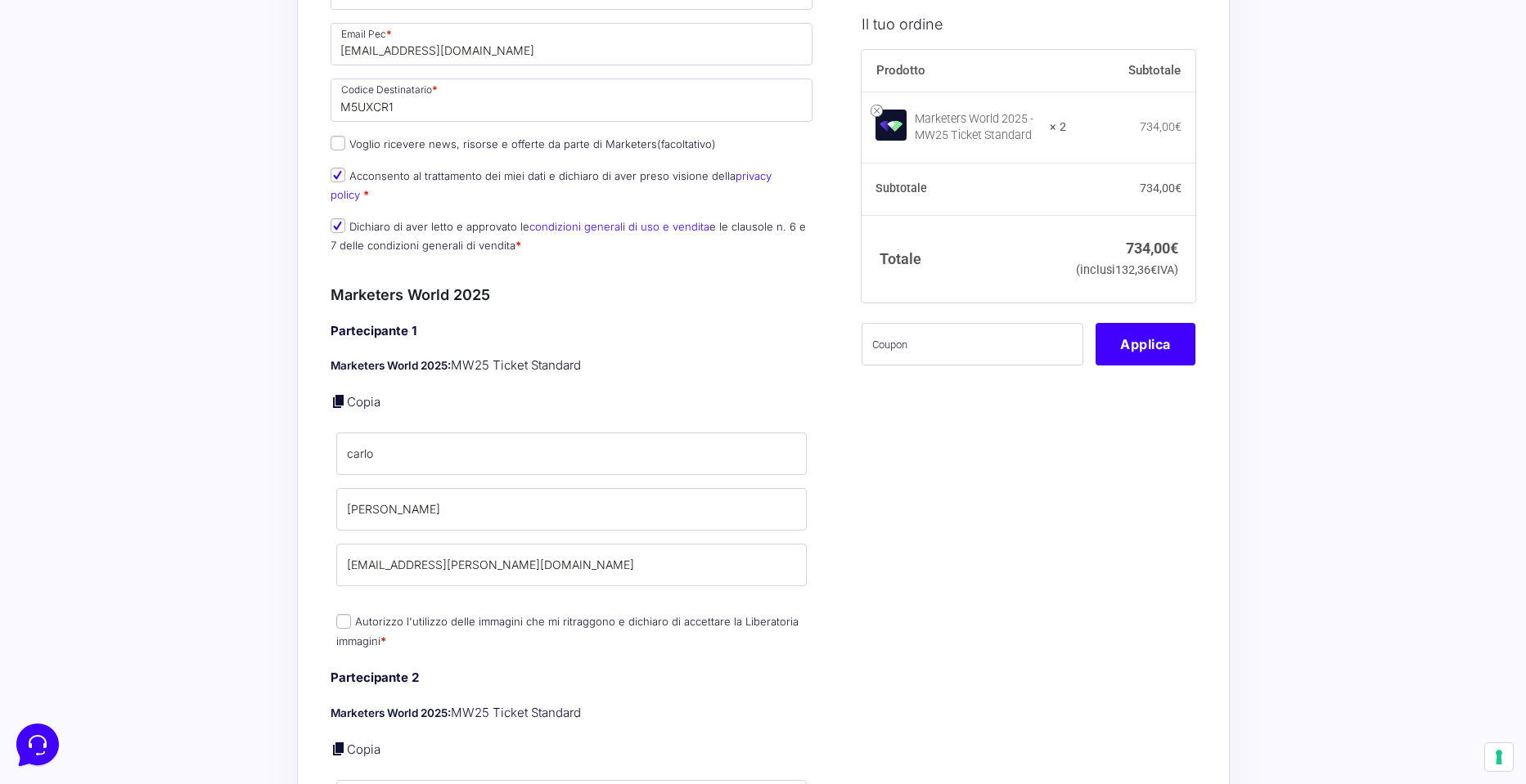
scroll to position [868, 0]
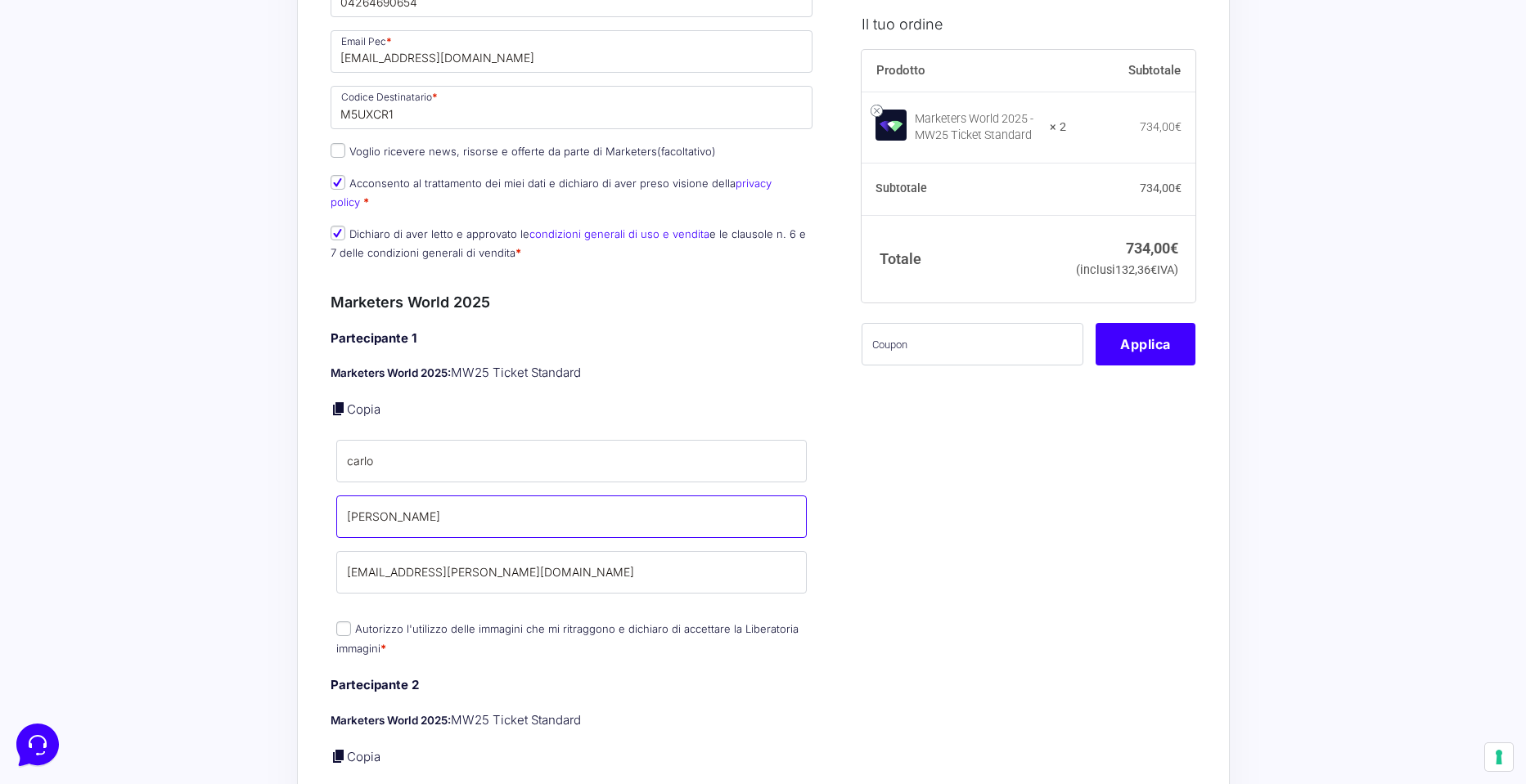
drag, startPoint x: 425, startPoint y: 492, endPoint x: 186, endPoint y: 489, distance: 239.0
type input "DI DOMENICO"
drag, startPoint x: 429, startPoint y: 453, endPoint x: 223, endPoint y: 415, distance: 209.5
click at [222, 415] on div "Acquisti Protetti Reso Gratuito Pagamenti Flessibili Riepilogo Ordine 734,00 € …" at bounding box center [763, 663] width 1526 height 3062
type input "CARLO"
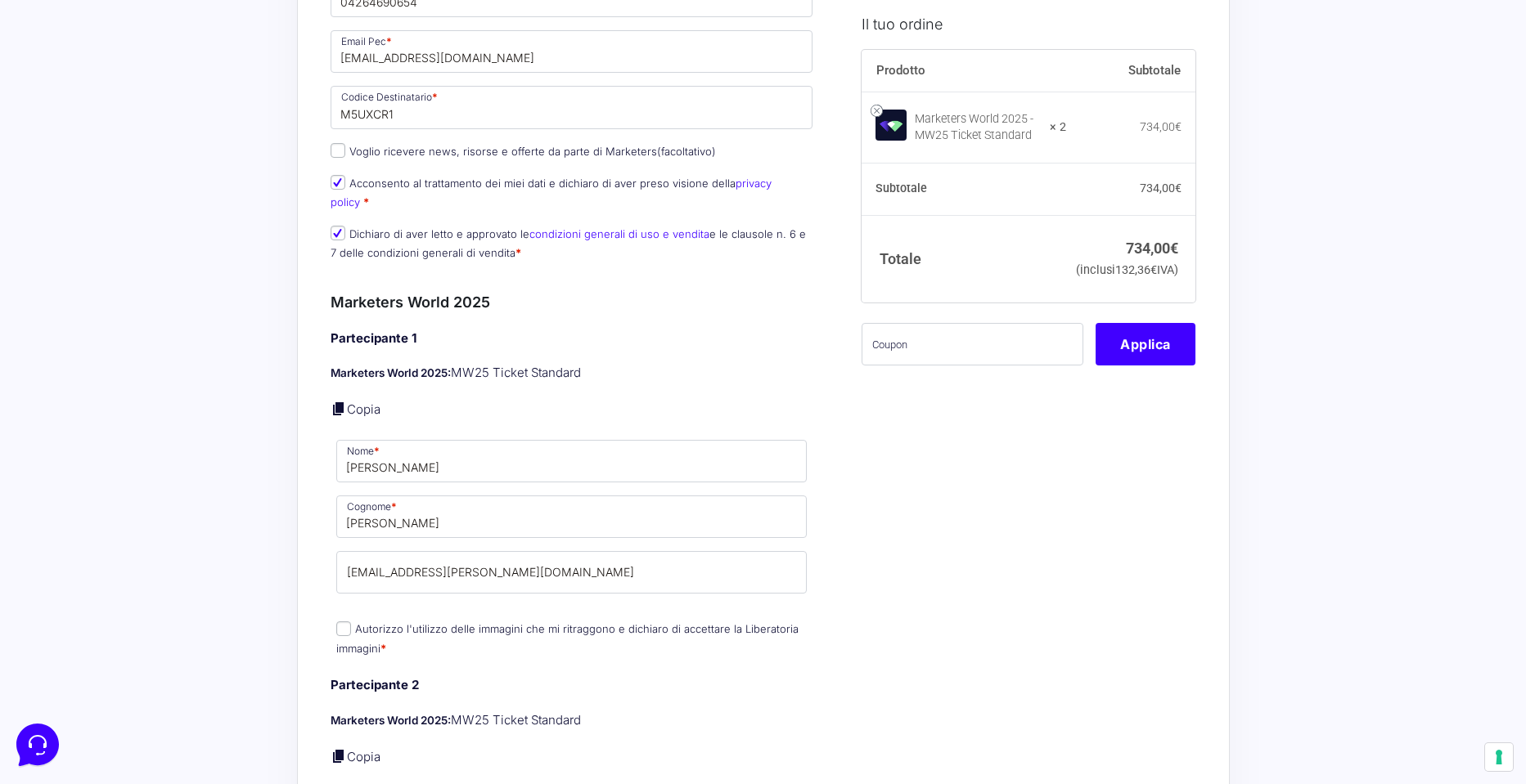
click at [853, 498] on div "Il tuo ordine Prodotto Subtotale Marketers World 2025 - MW25 Ticket Standard × …" at bounding box center [1022, 656] width 346 height 2824
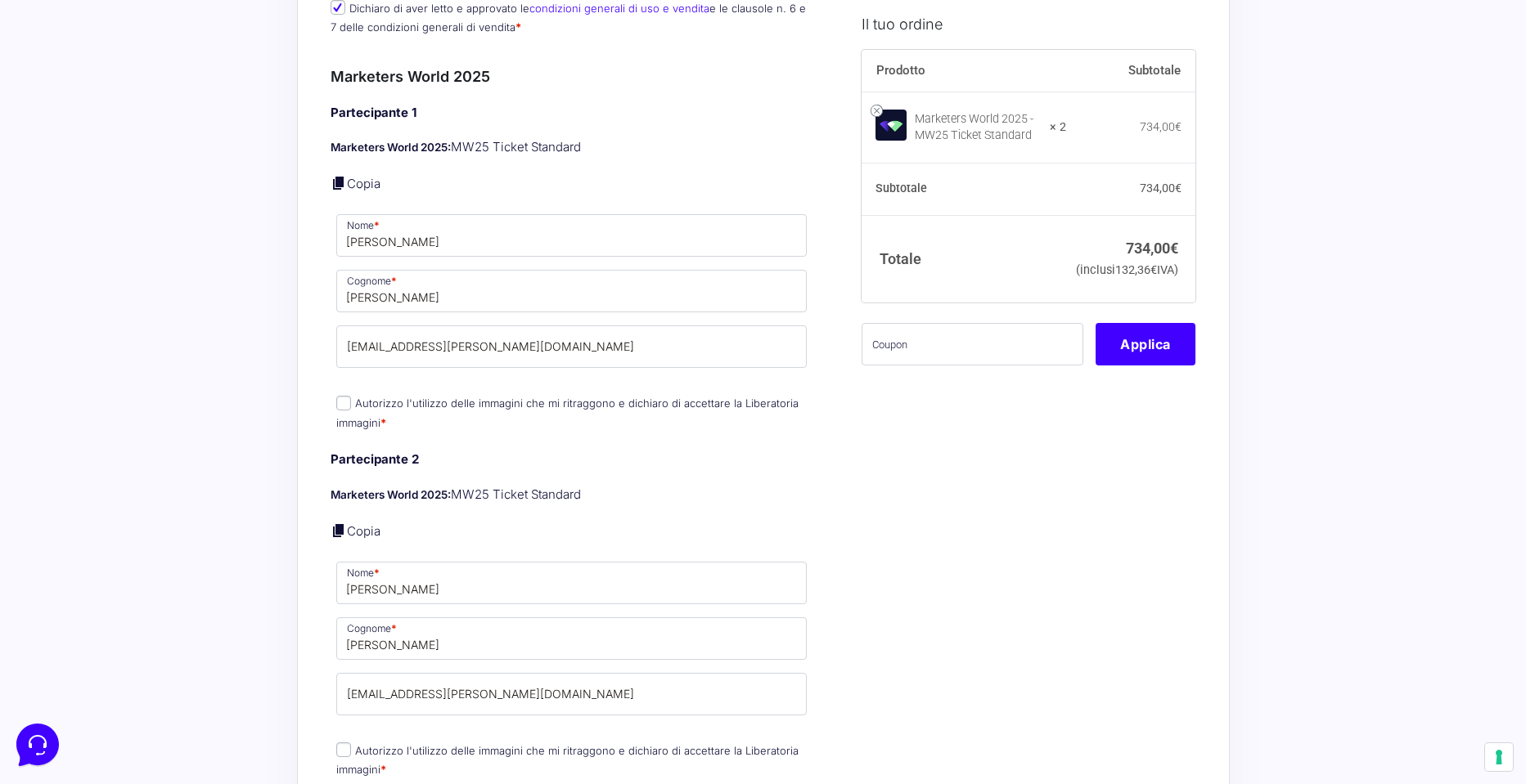
scroll to position [1103, 0]
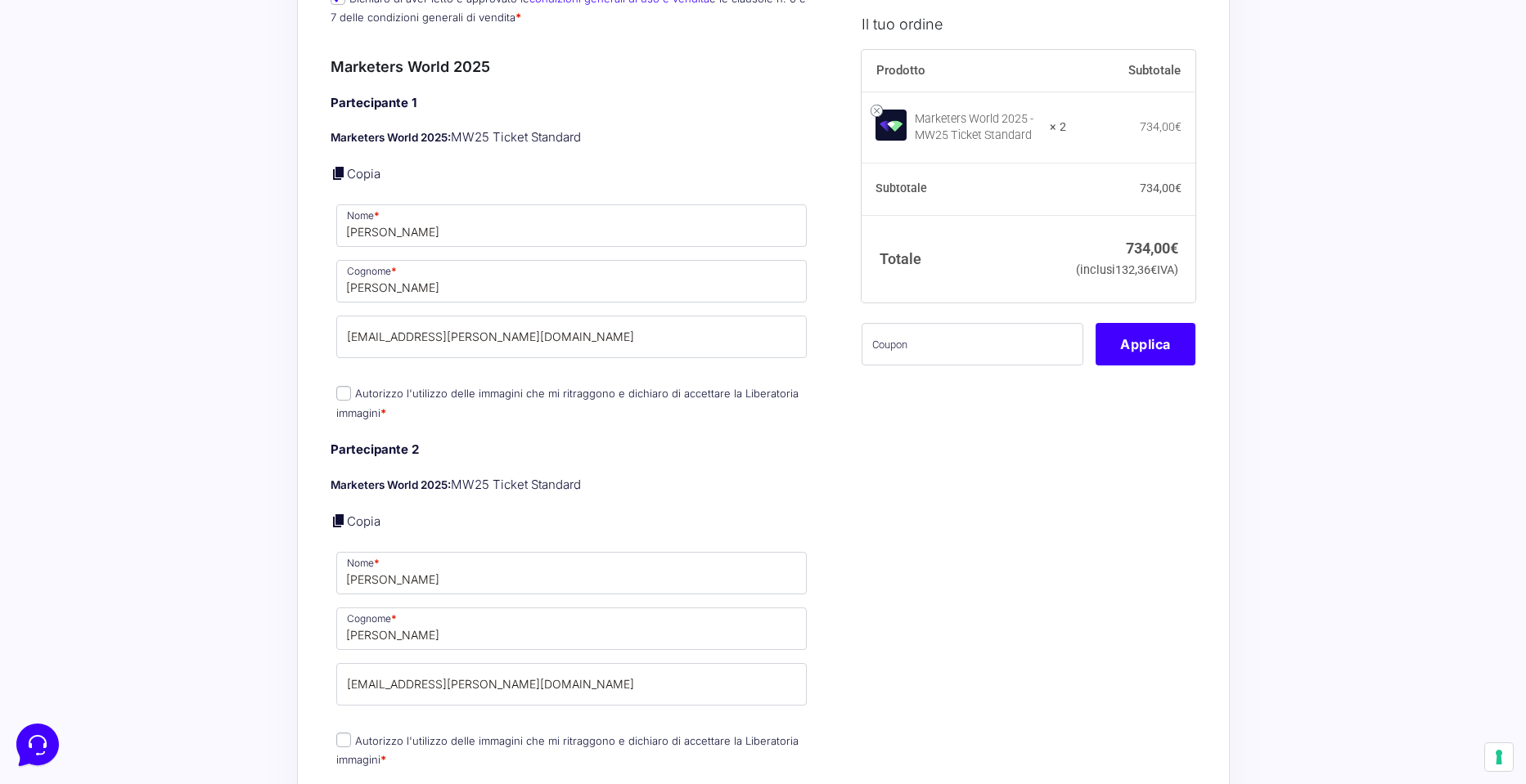
click at [341, 386] on input "Autorizzo l'utilizzo delle immagini che mi ritraggono e dichiaro di accettare l…" at bounding box center [343, 393] width 14 height 14
checkbox input "true"
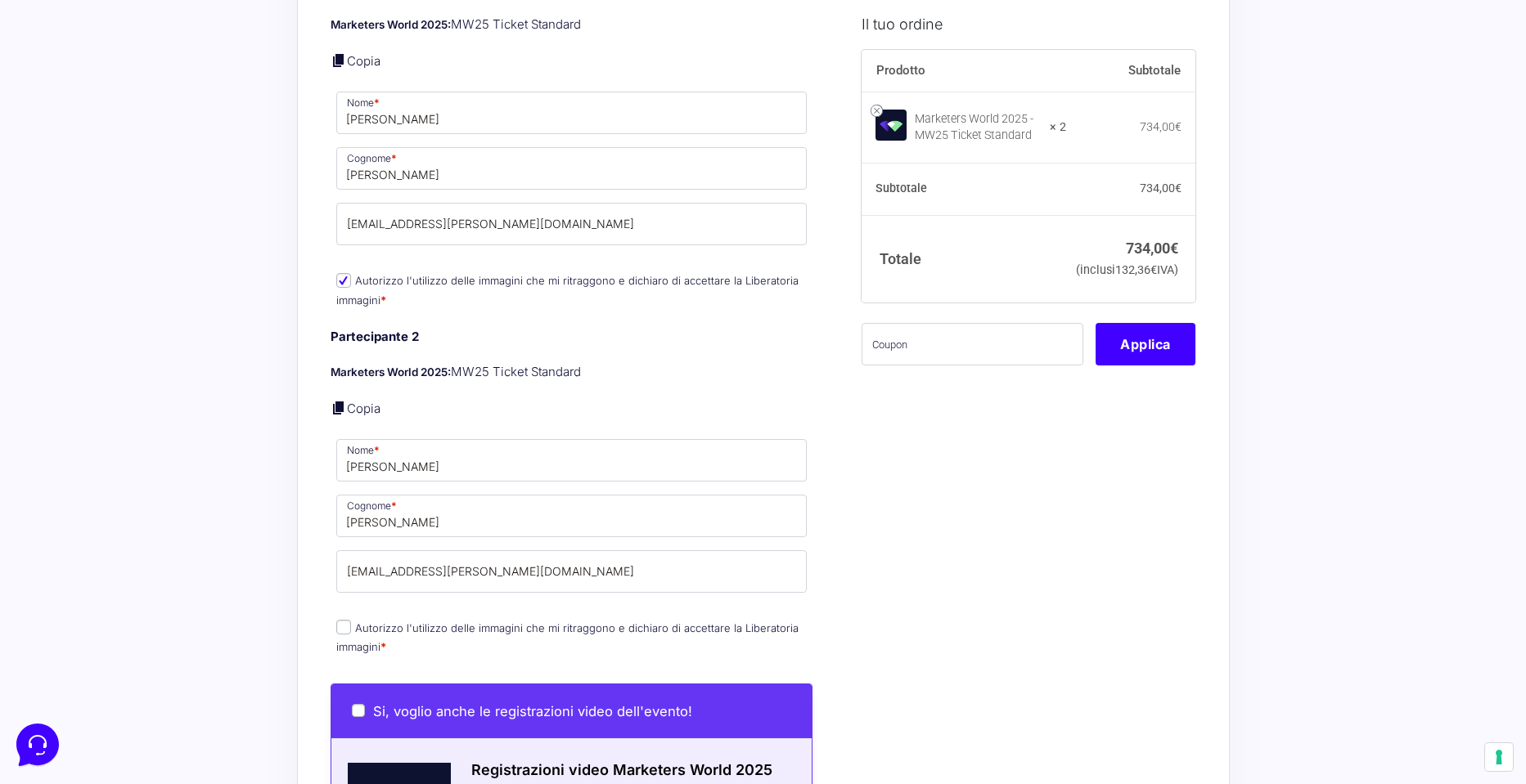
scroll to position [1236, 0]
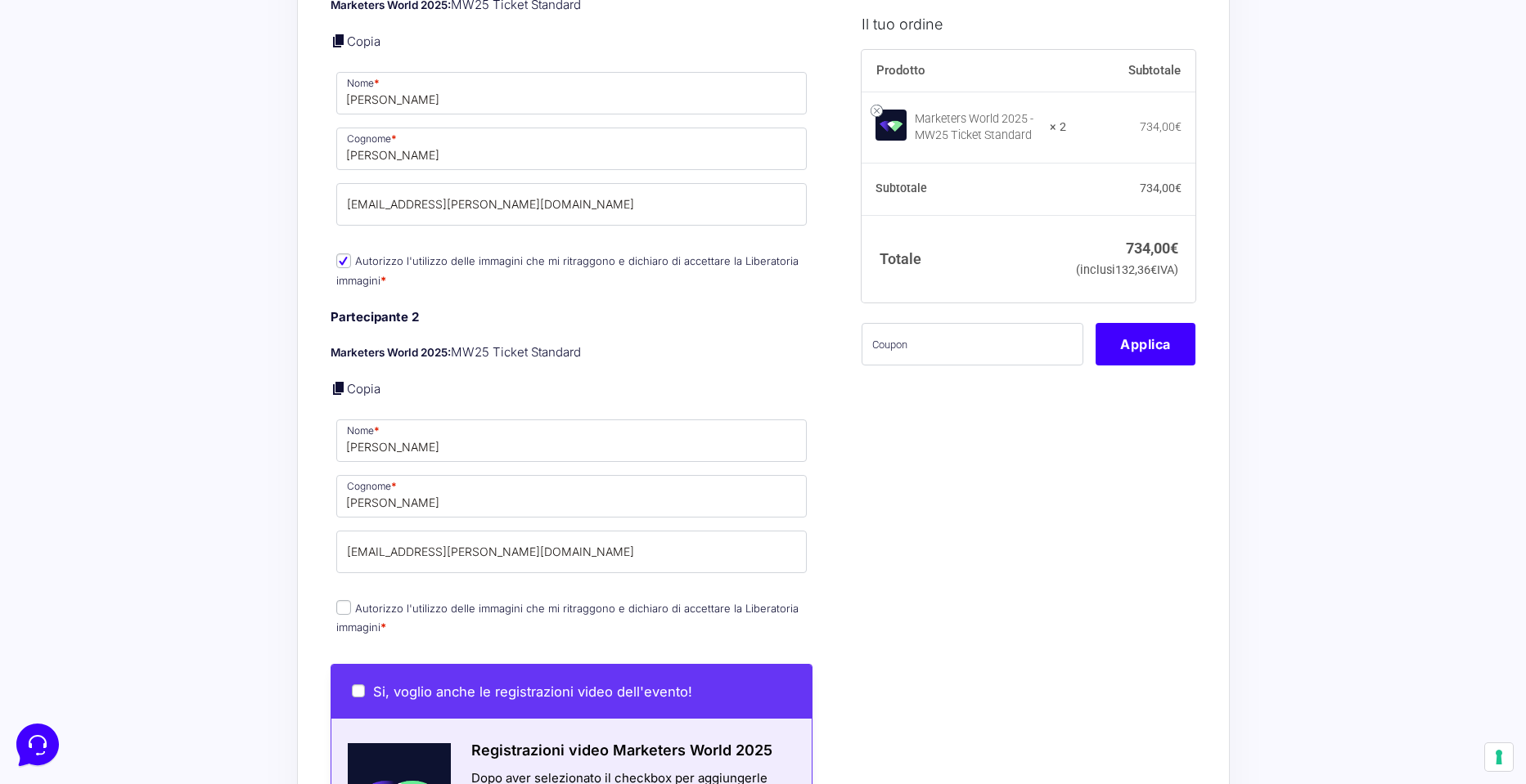
click at [344, 600] on input "Autorizzo l'utilizzo delle immagini che mi ritraggono e dichiaro di accettare l…" at bounding box center [343, 607] width 14 height 14
checkbox input "true"
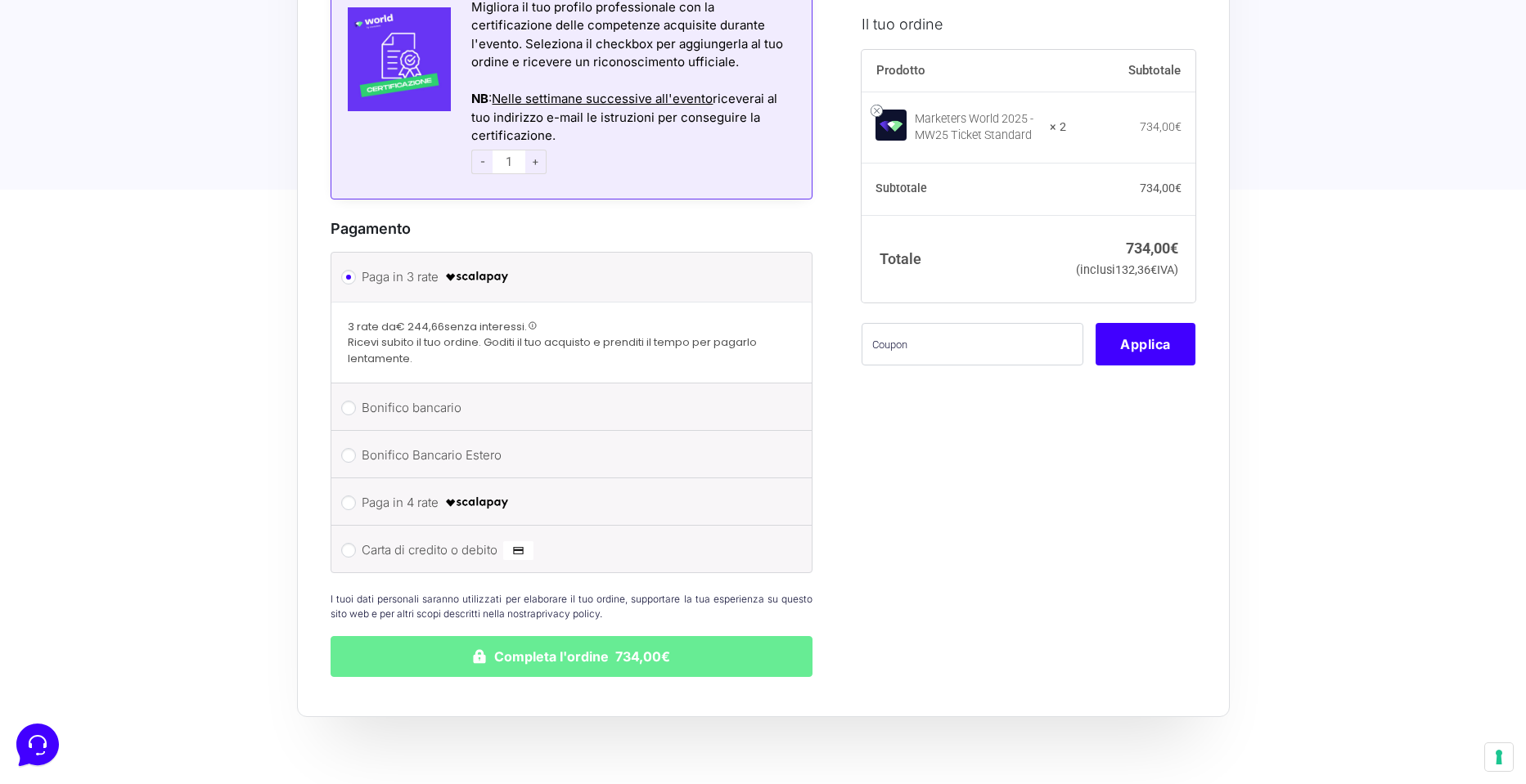
scroll to position [2273, 0]
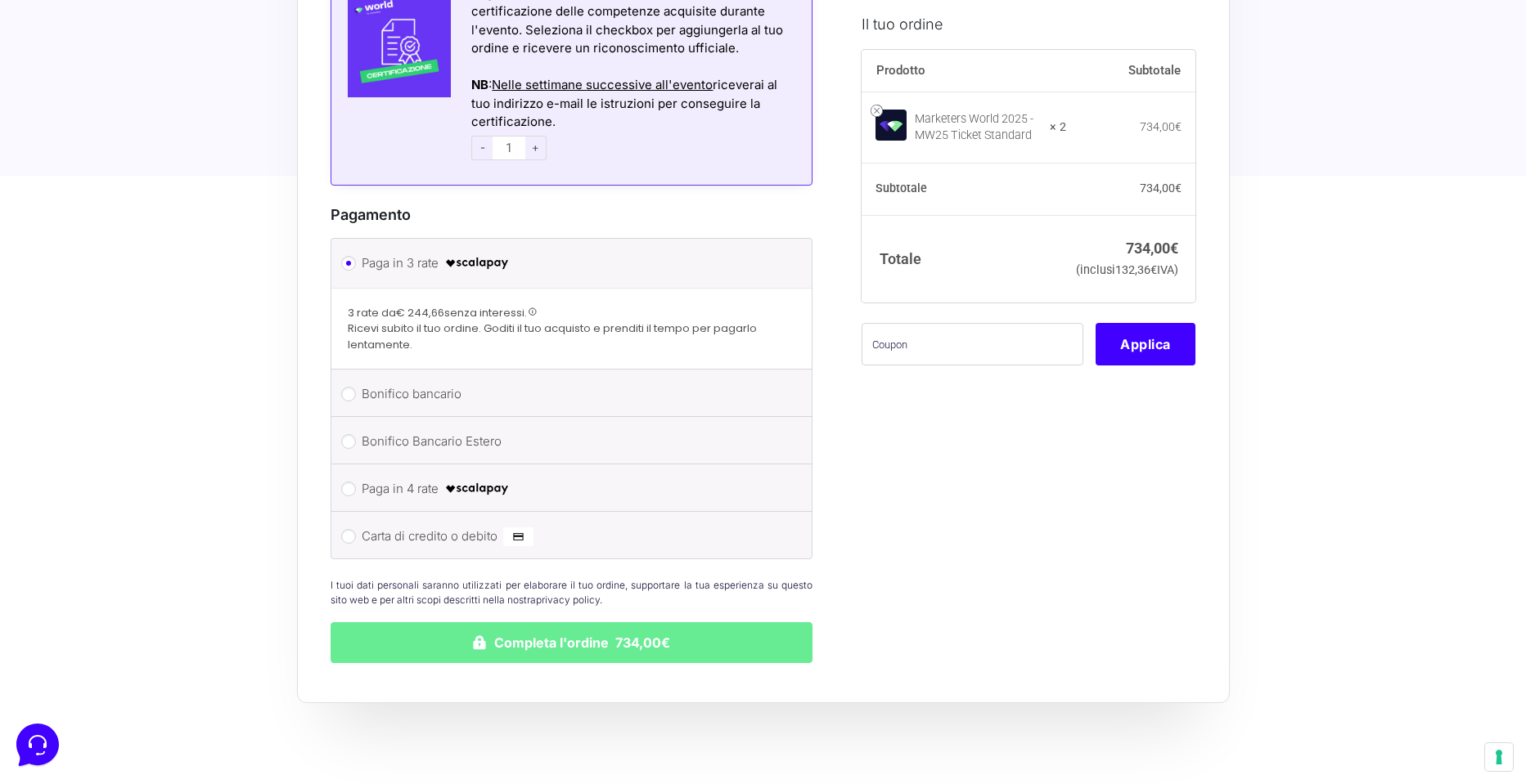
click at [351, 387] on input "Bonifico bancario" at bounding box center [348, 394] width 14 height 14
radio input "true"
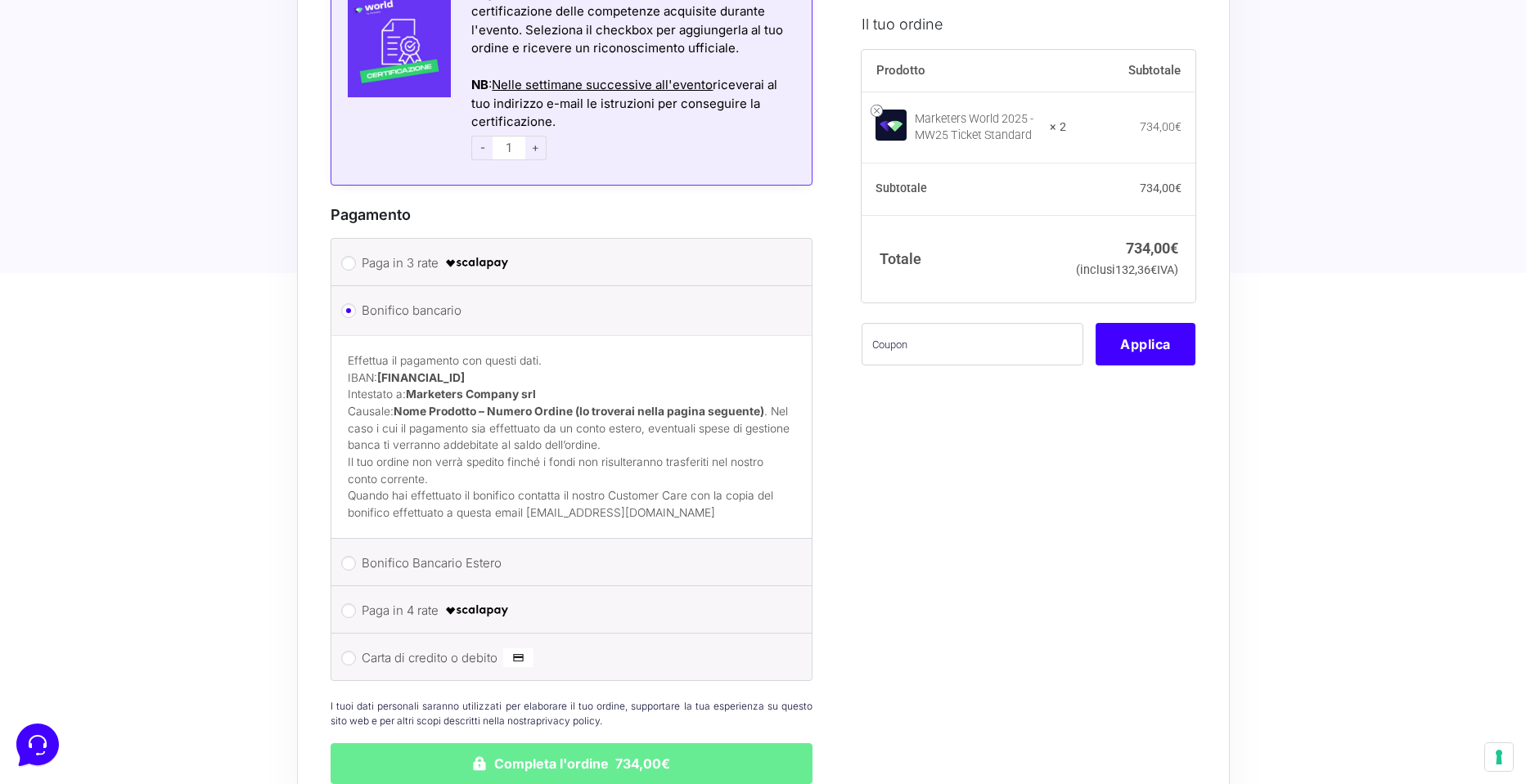
click at [465, 371] on strong "[FINANCIAL_ID]" at bounding box center [420, 378] width 87 height 13
click at [670, 366] on p "Effettua il pagamento con questi dati. IBAN: IT60T0200832650000104617588 Intest…" at bounding box center [572, 404] width 448 height 102
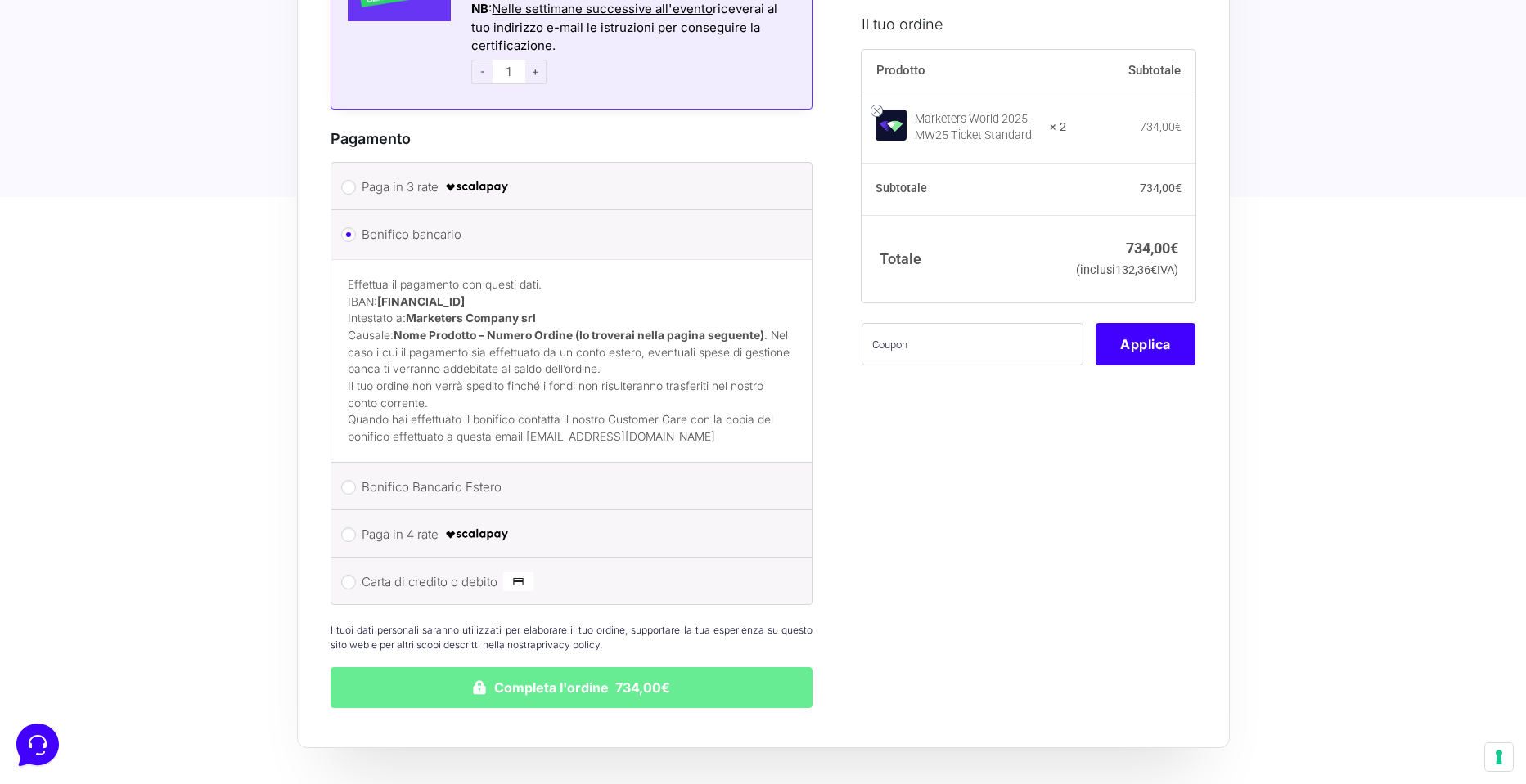
click at [418, 295] on strong "[FINANCIAL_ID]" at bounding box center [420, 302] width 87 height 13
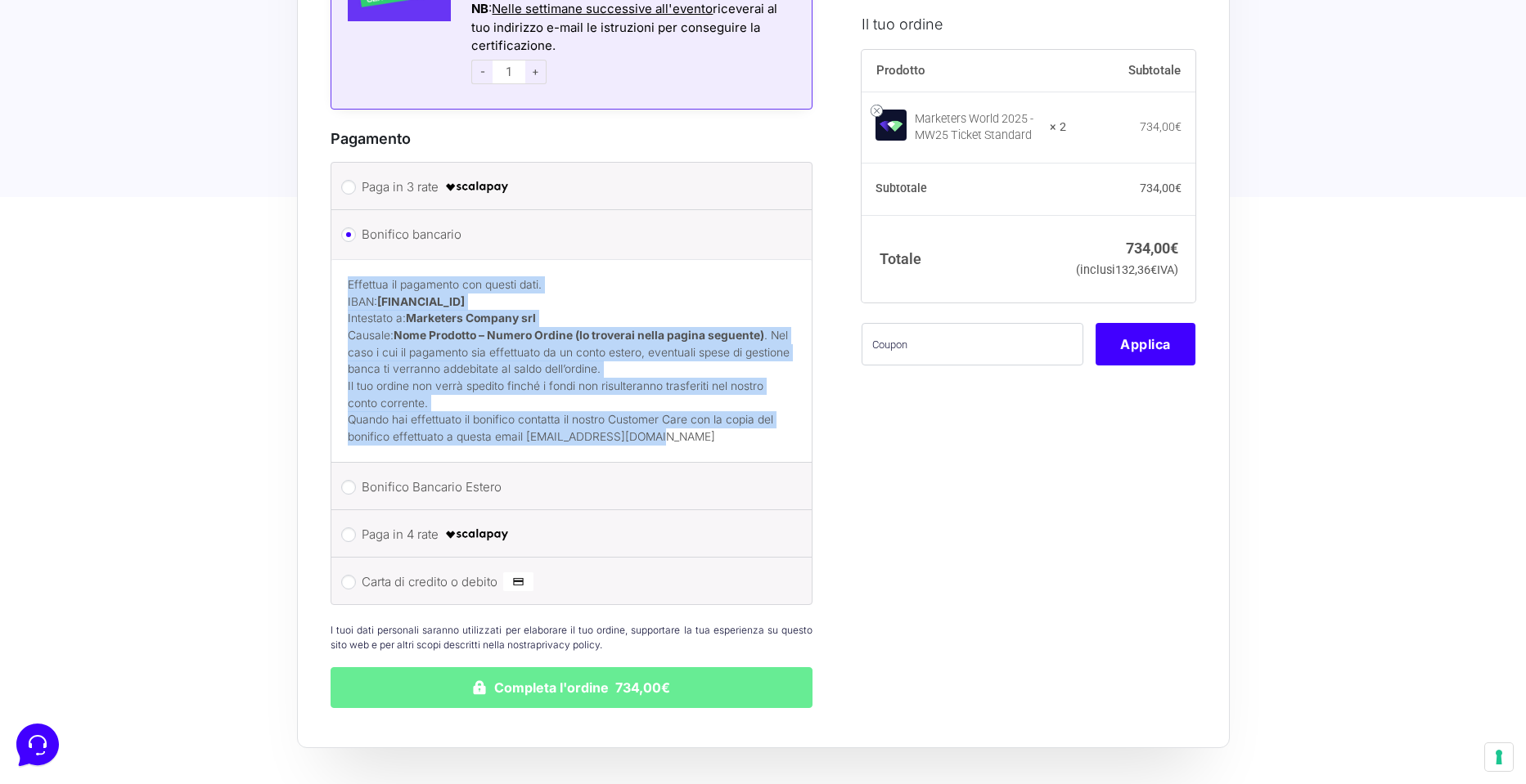
drag, startPoint x: 345, startPoint y: 256, endPoint x: 651, endPoint y: 398, distance: 337.3
click at [651, 398] on div "Effettua il pagamento con questi dati. IBAN: IT60T0200832650000104617588 Intest…" at bounding box center [572, 360] width 481 height 203
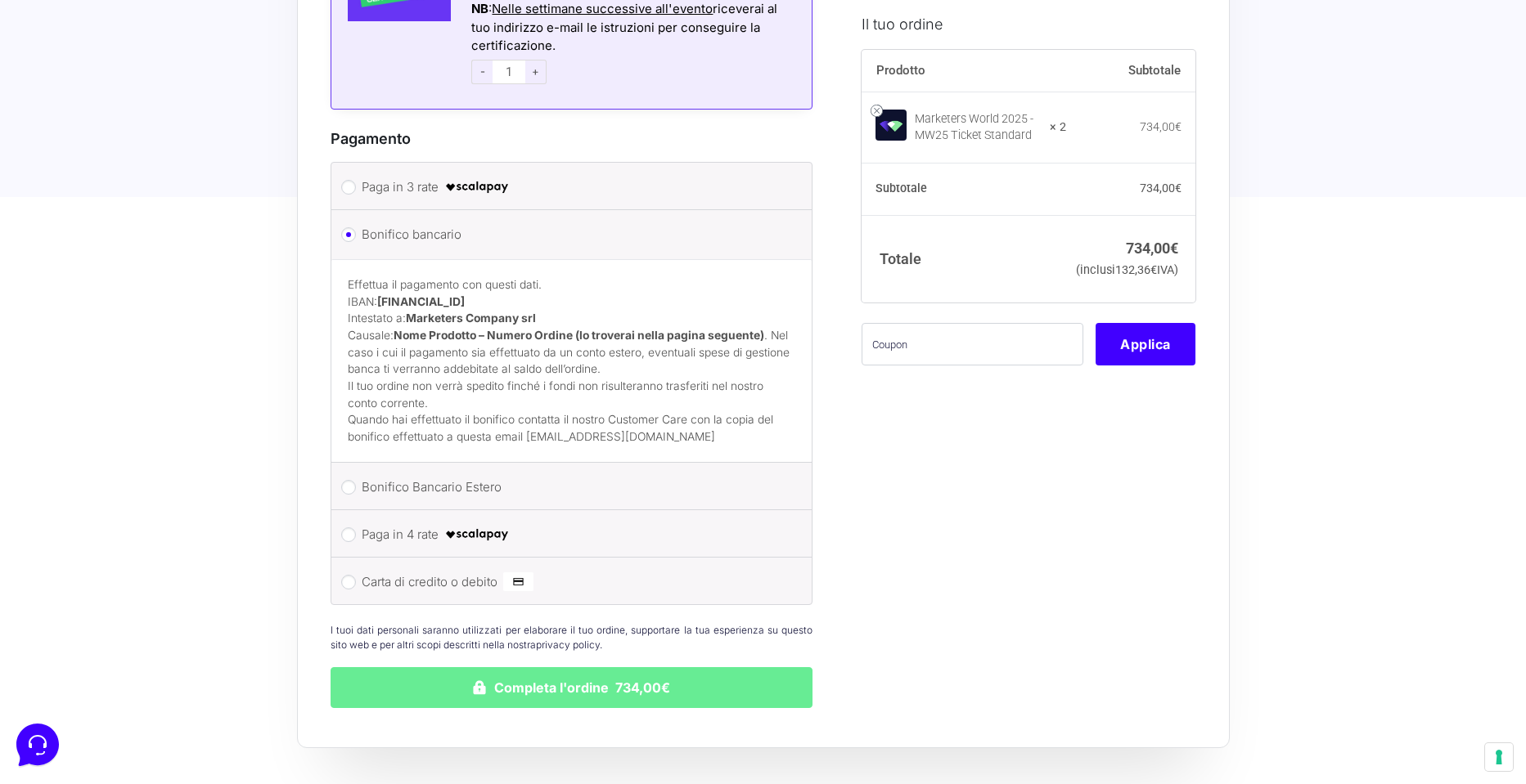
click at [698, 411] on p "Quando hai effettuato il bonifico contatta il nostro Customer Care con la copia…" at bounding box center [572, 428] width 448 height 34
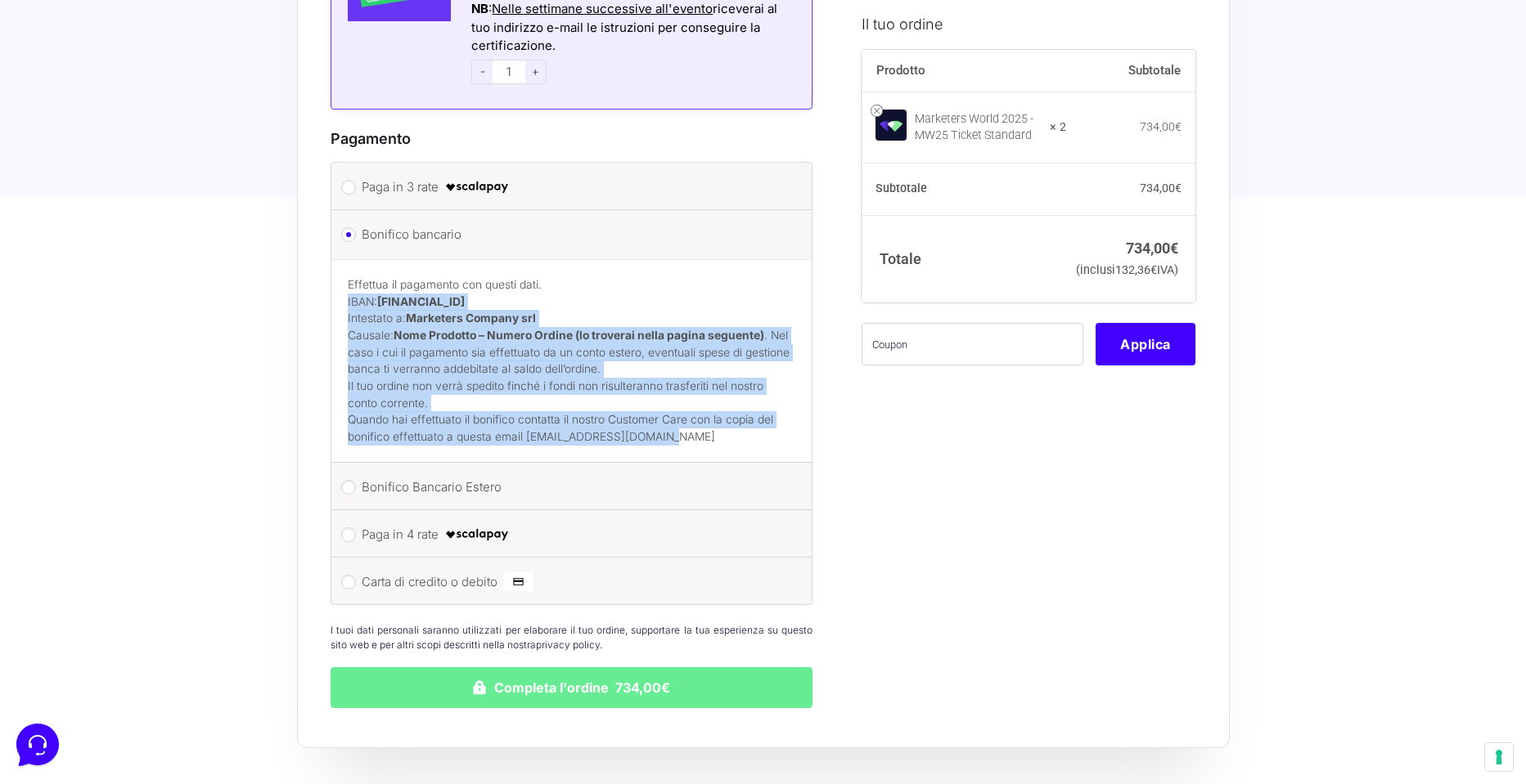
drag, startPoint x: 698, startPoint y: 403, endPoint x: 345, endPoint y: 265, distance: 379.0
click at [345, 264] on div "Effettua il pagamento con questi dati. IBAN: IT60T0200832650000104617588 Intest…" at bounding box center [572, 360] width 481 height 203
copy div "IBAN: IT60T0200832650000104617588 Intestato a: Marketers Company srl Causale: N…"
click at [538, 668] on button "Completa l'ordine 734,00€" at bounding box center [572, 688] width 482 height 41
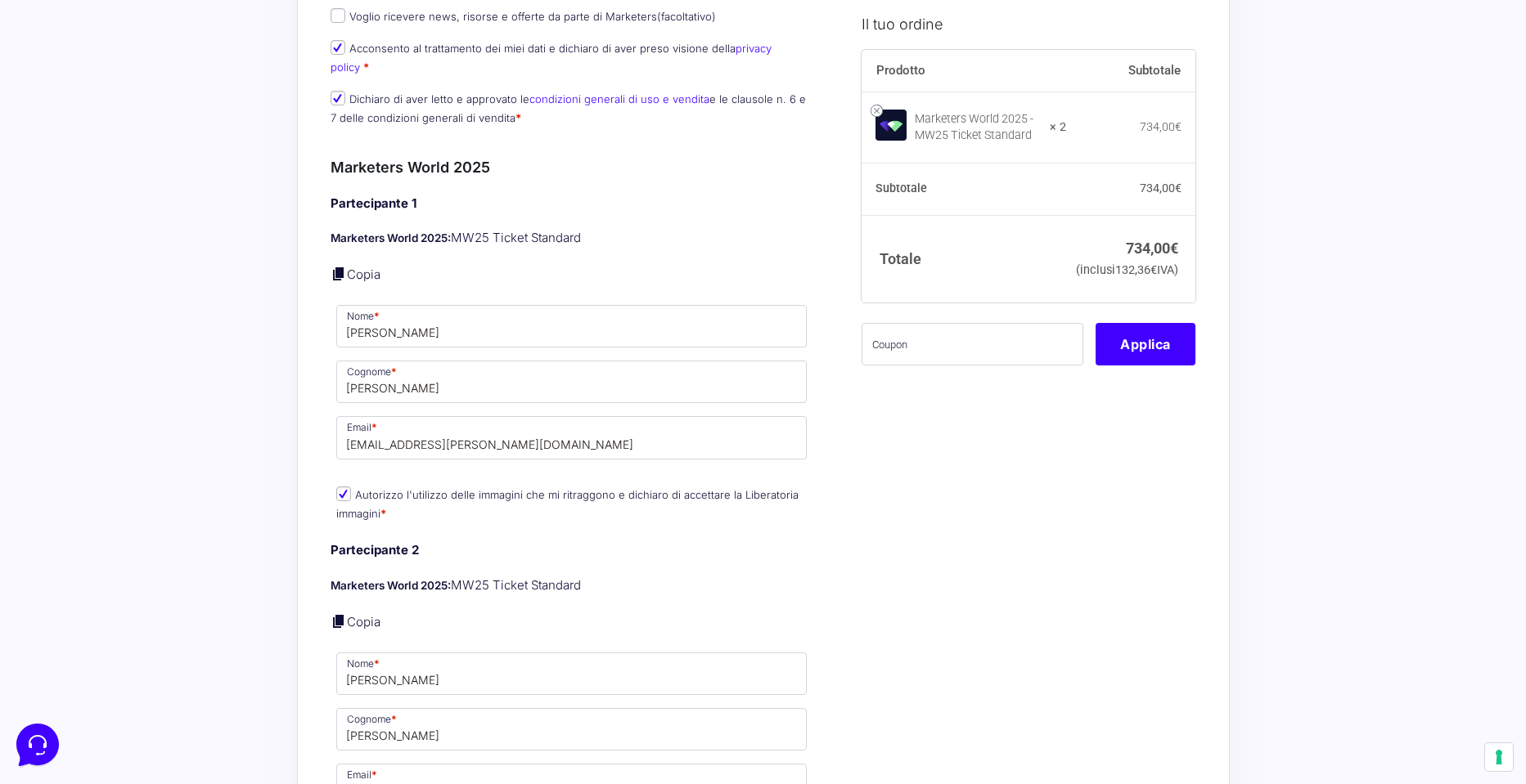
scroll to position [1087, 0]
drag, startPoint x: 387, startPoint y: 422, endPoint x: 331, endPoint y: 421, distance: 56.0
click at [390, 424] on input "ingcarlo.didomenico@gmail.com" at bounding box center [572, 436] width 471 height 42
click at [387, 423] on input "ingcarlo.didomenico@gmail.com" at bounding box center [572, 436] width 471 height 42
type input "ingsara.didomenico@gmail.com"
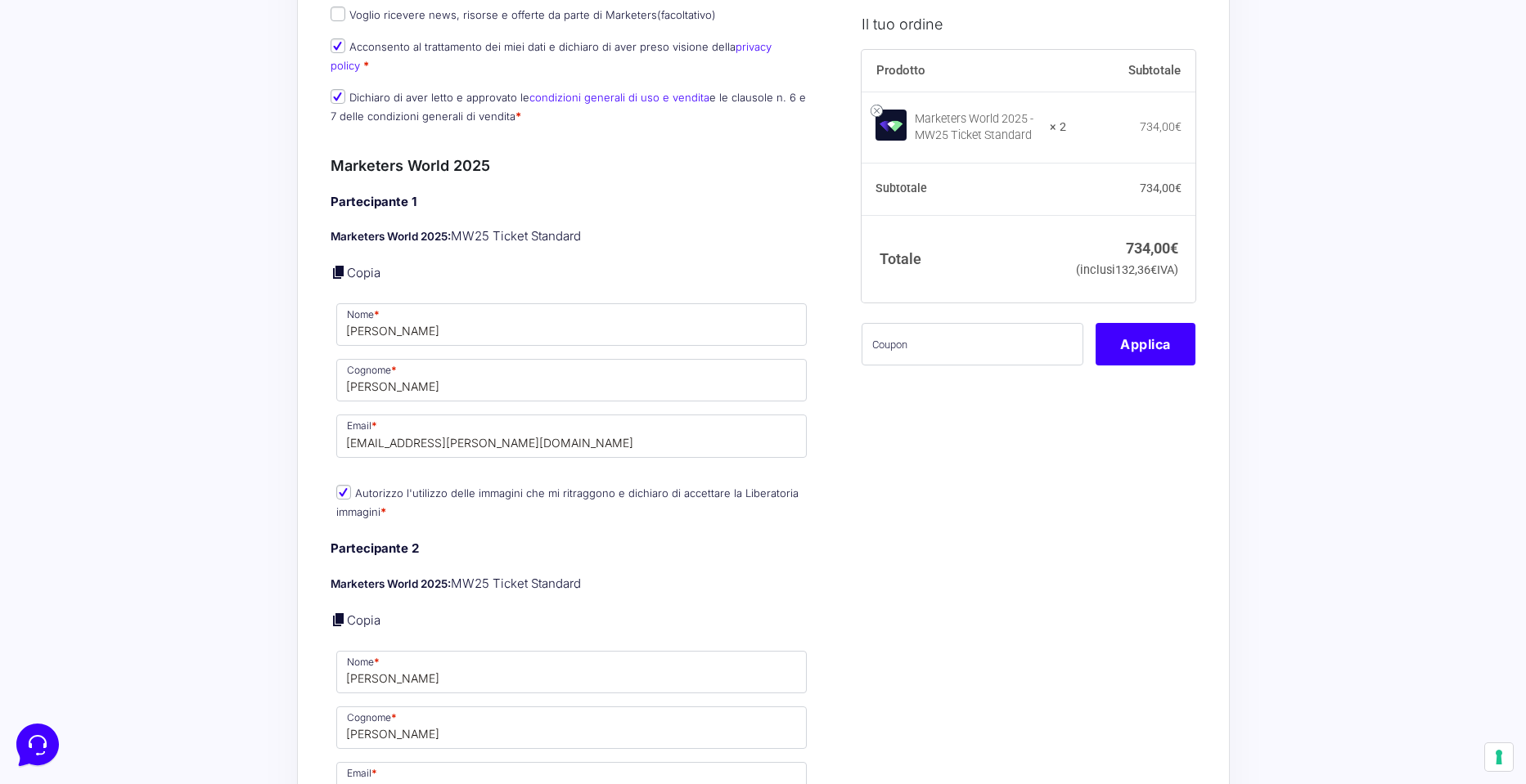
click at [903, 503] on div "Il tuo ordine Prodotto Subtotale Marketers World 2025 - MW25 Ticket Standard × …" at bounding box center [1022, 581] width 346 height 2946
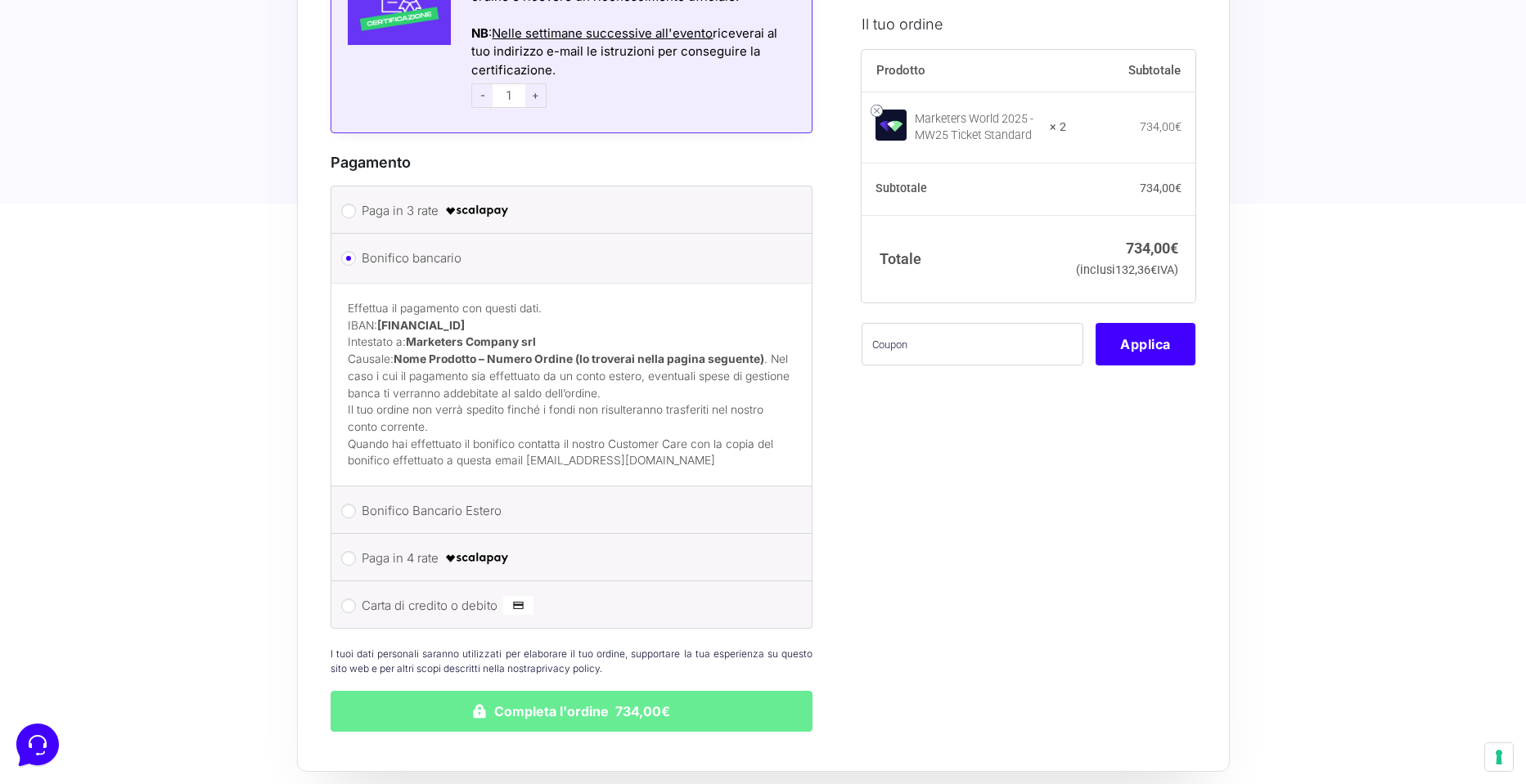
scroll to position [2450, 0]
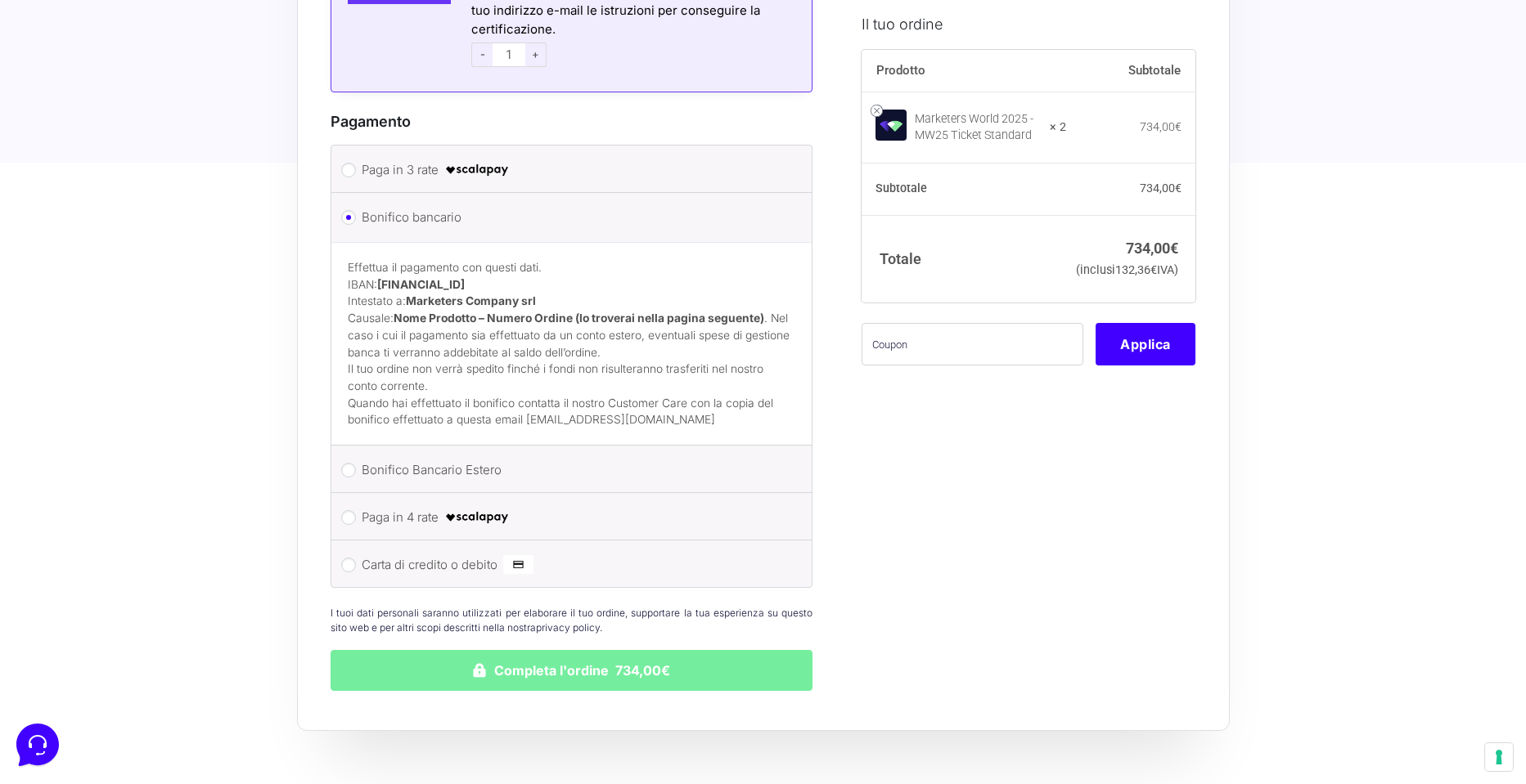
click at [576, 650] on button "Completa l'ordine 734,00€" at bounding box center [572, 671] width 482 height 41
